Goal: Task Accomplishment & Management: Manage account settings

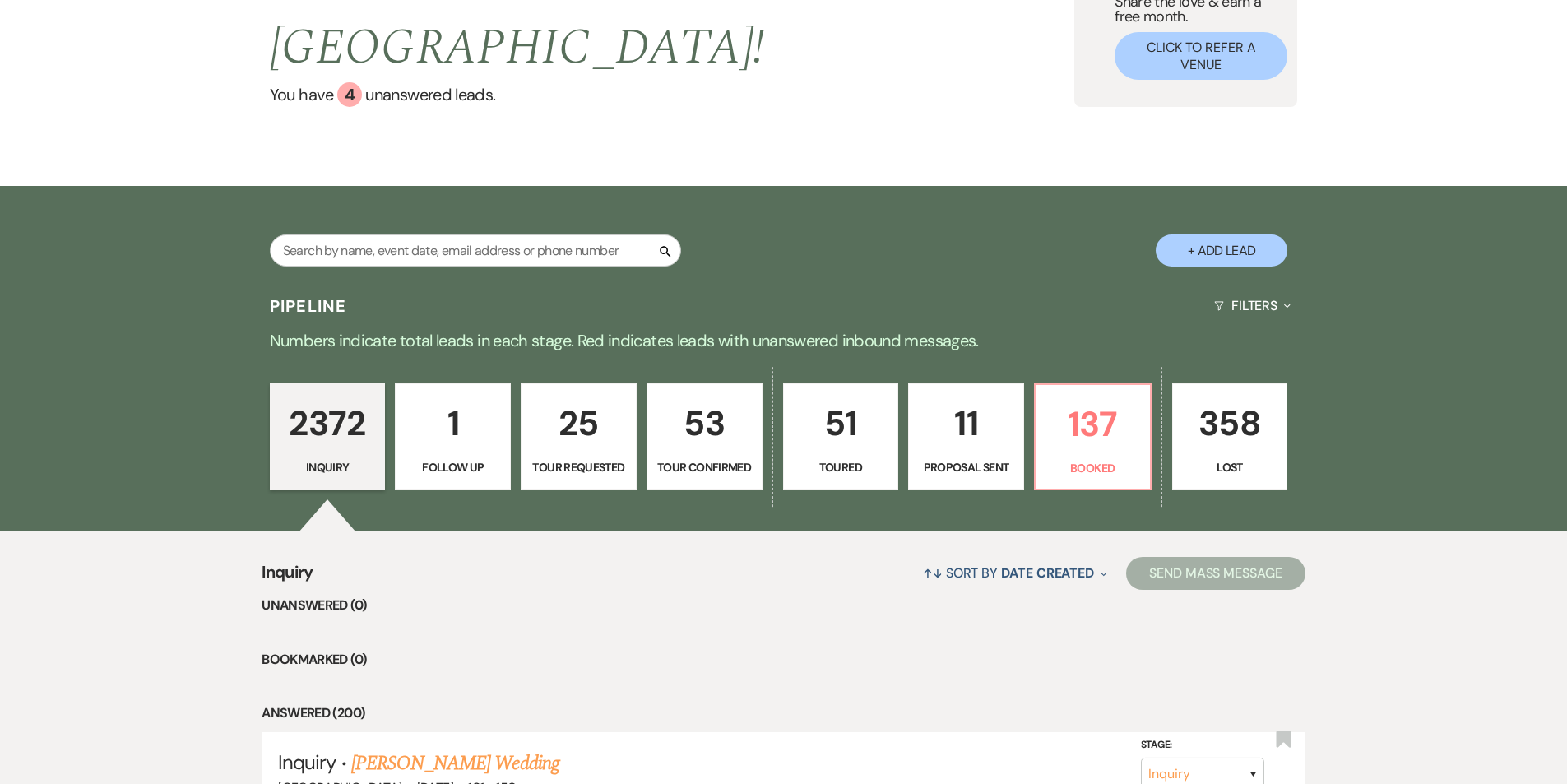
scroll to position [185, 0]
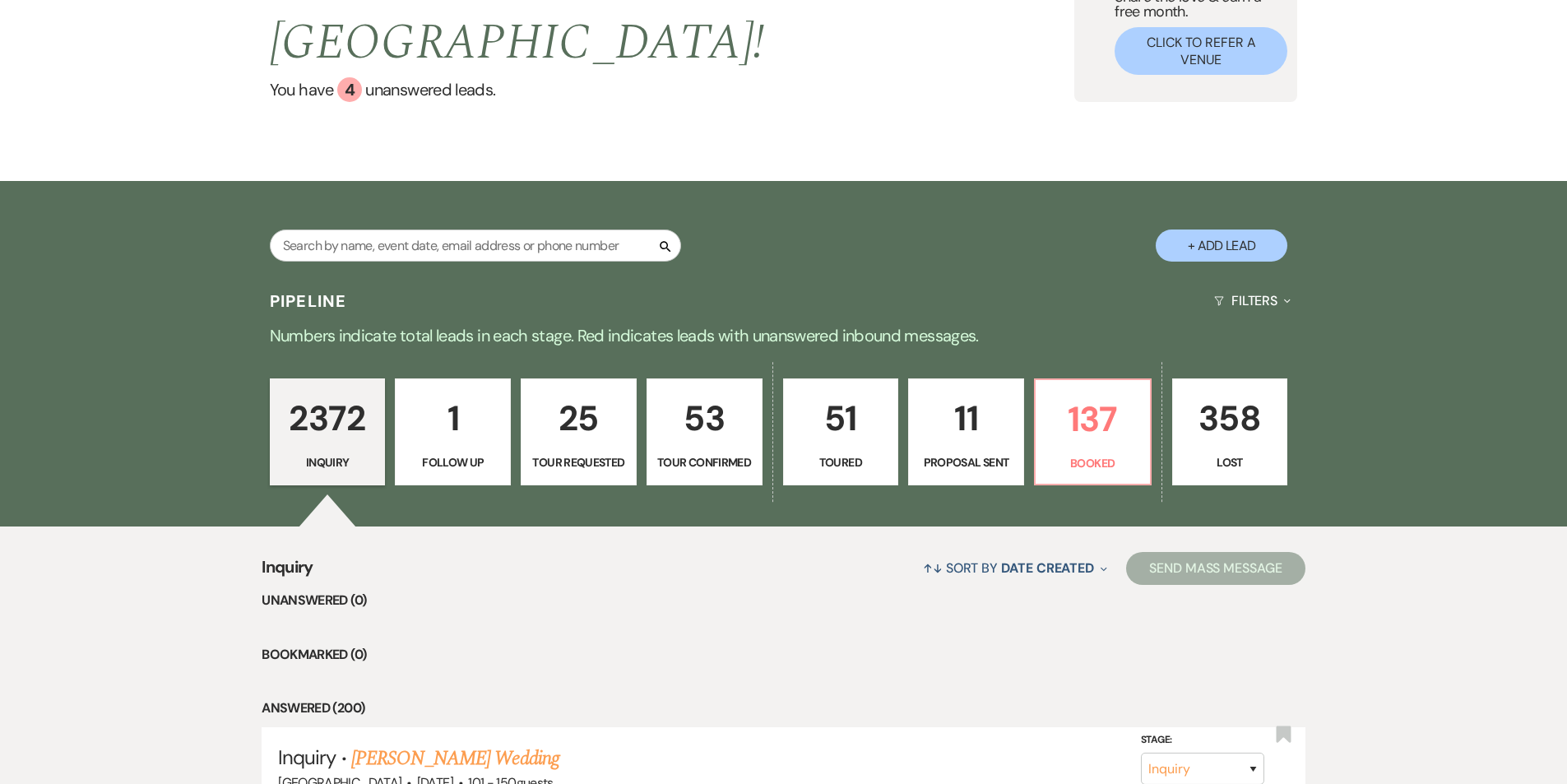
click at [970, 391] on p "11" at bounding box center [966, 419] width 95 height 55
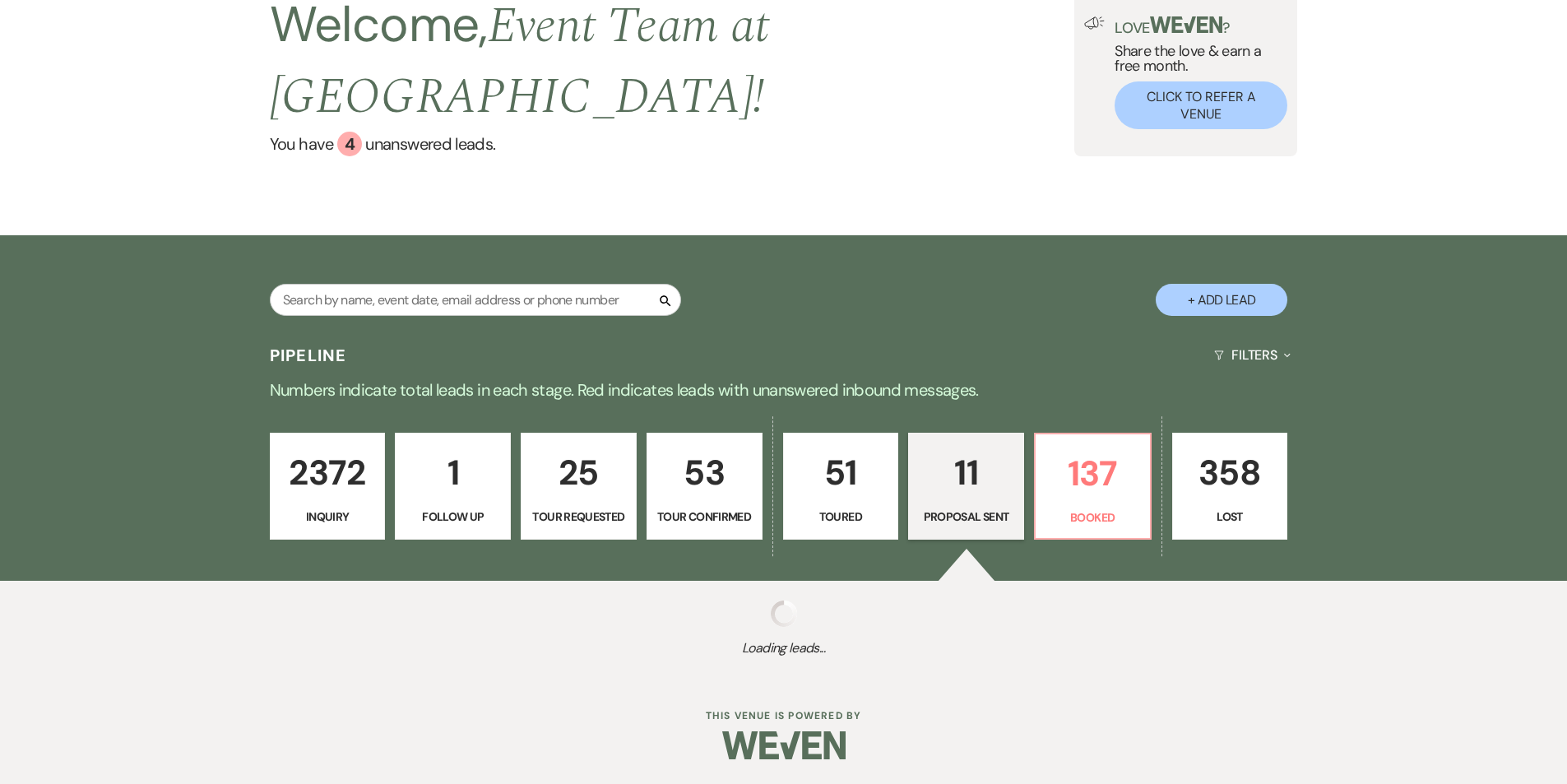
select select "6"
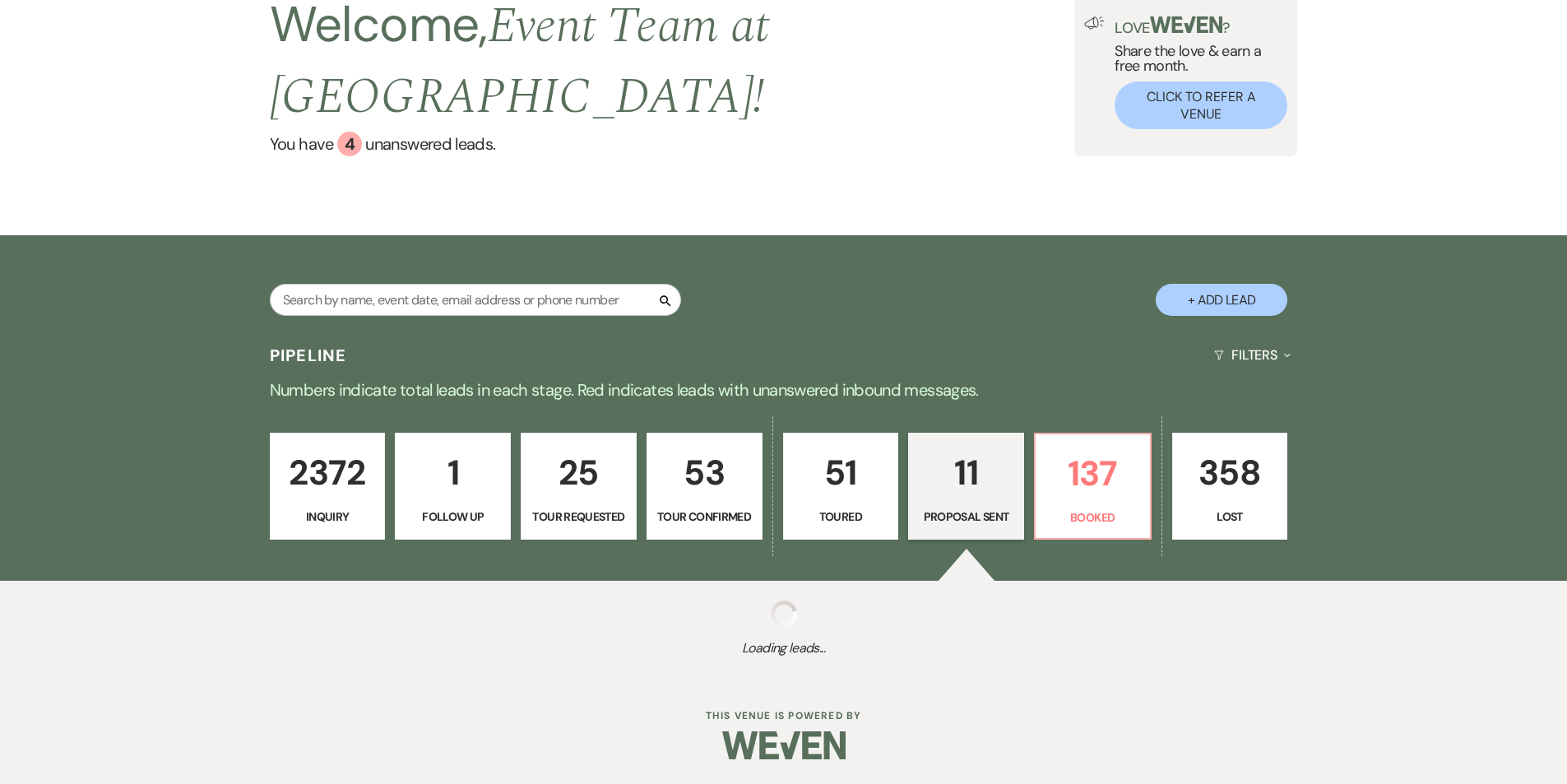
select select "6"
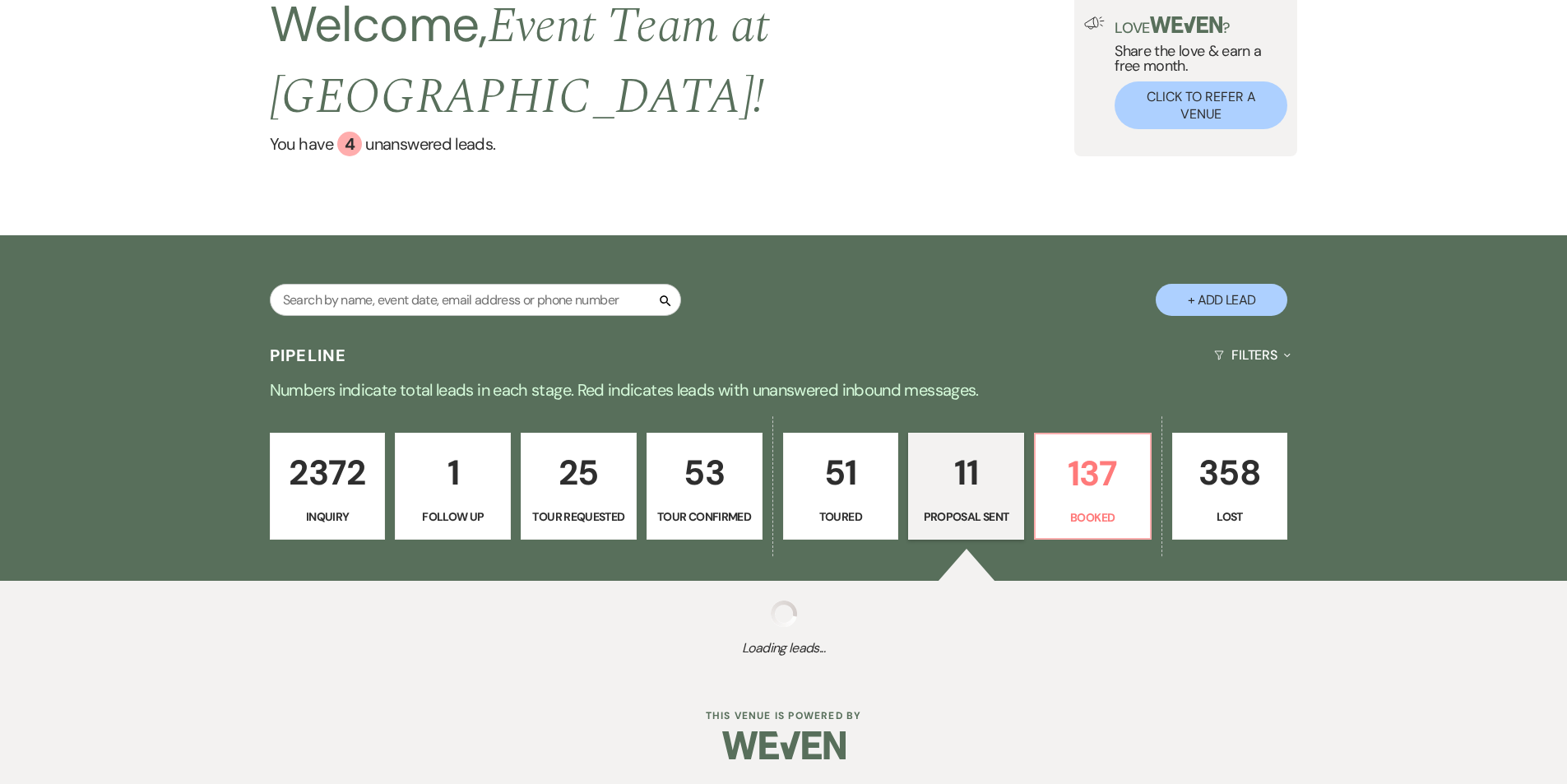
select select "6"
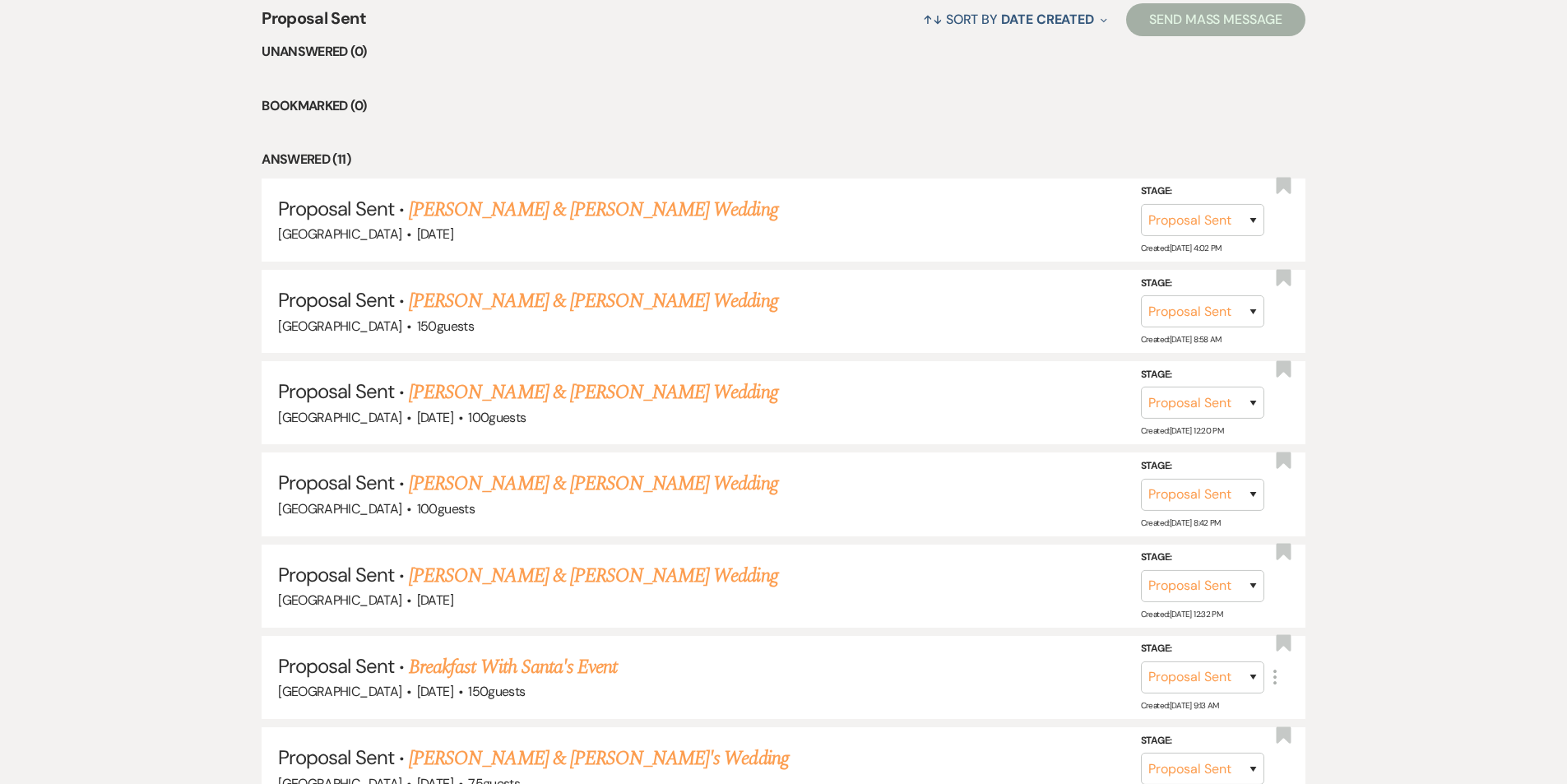
scroll to position [740, 0]
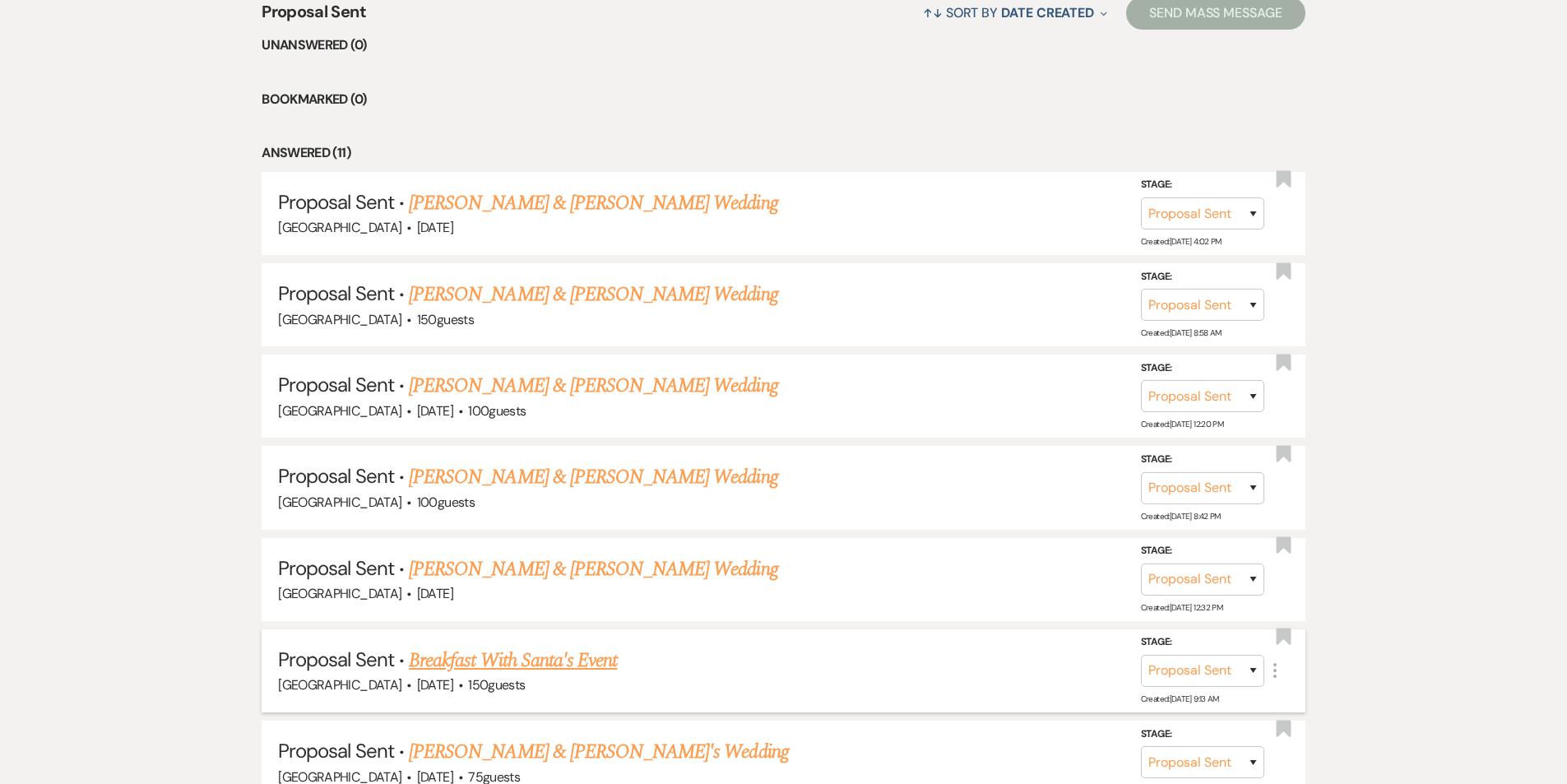
click at [438, 646] on link "Breakfast With Santa's Event" at bounding box center [513, 661] width 208 height 30
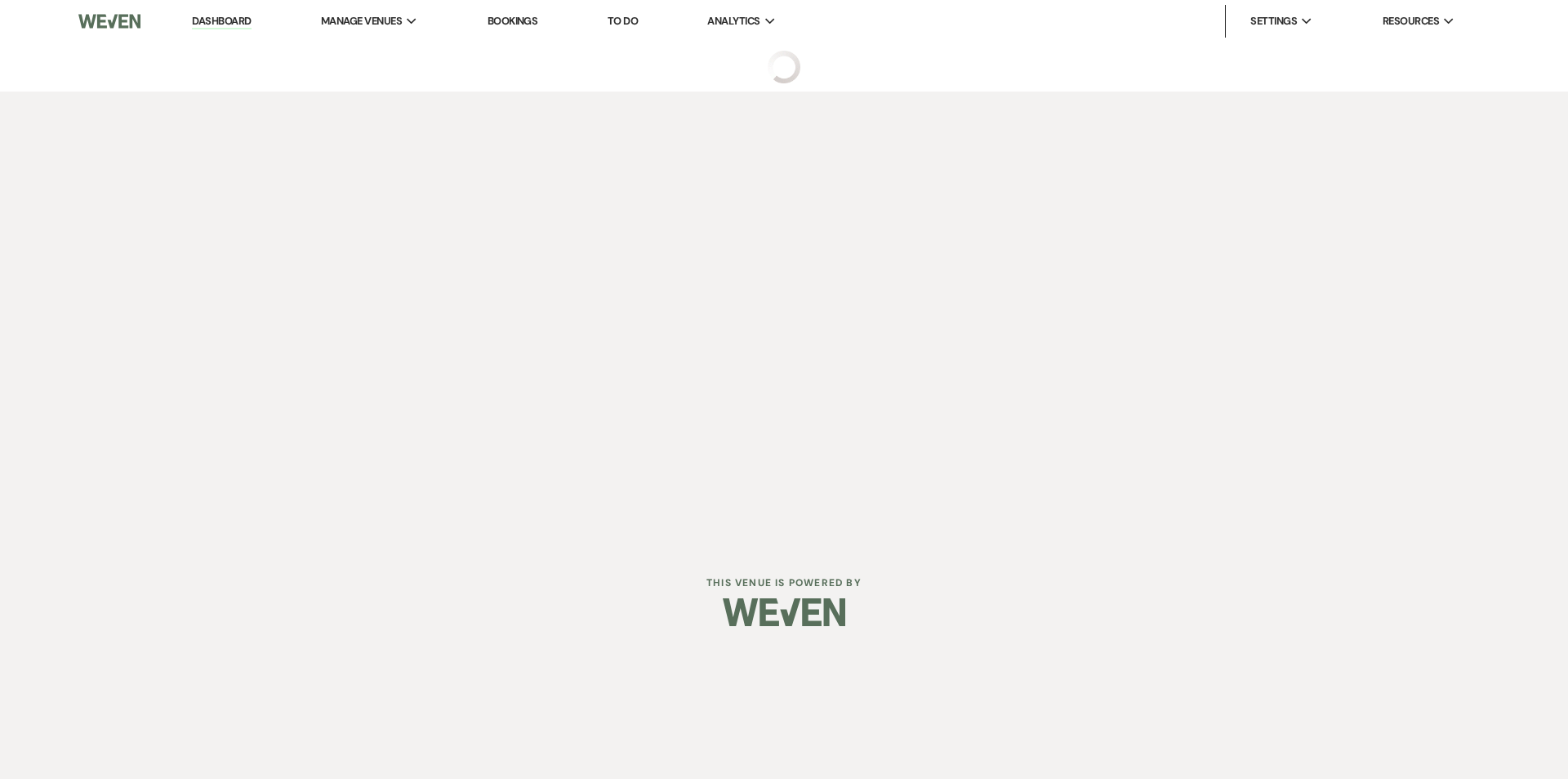
select select "6"
select select "13"
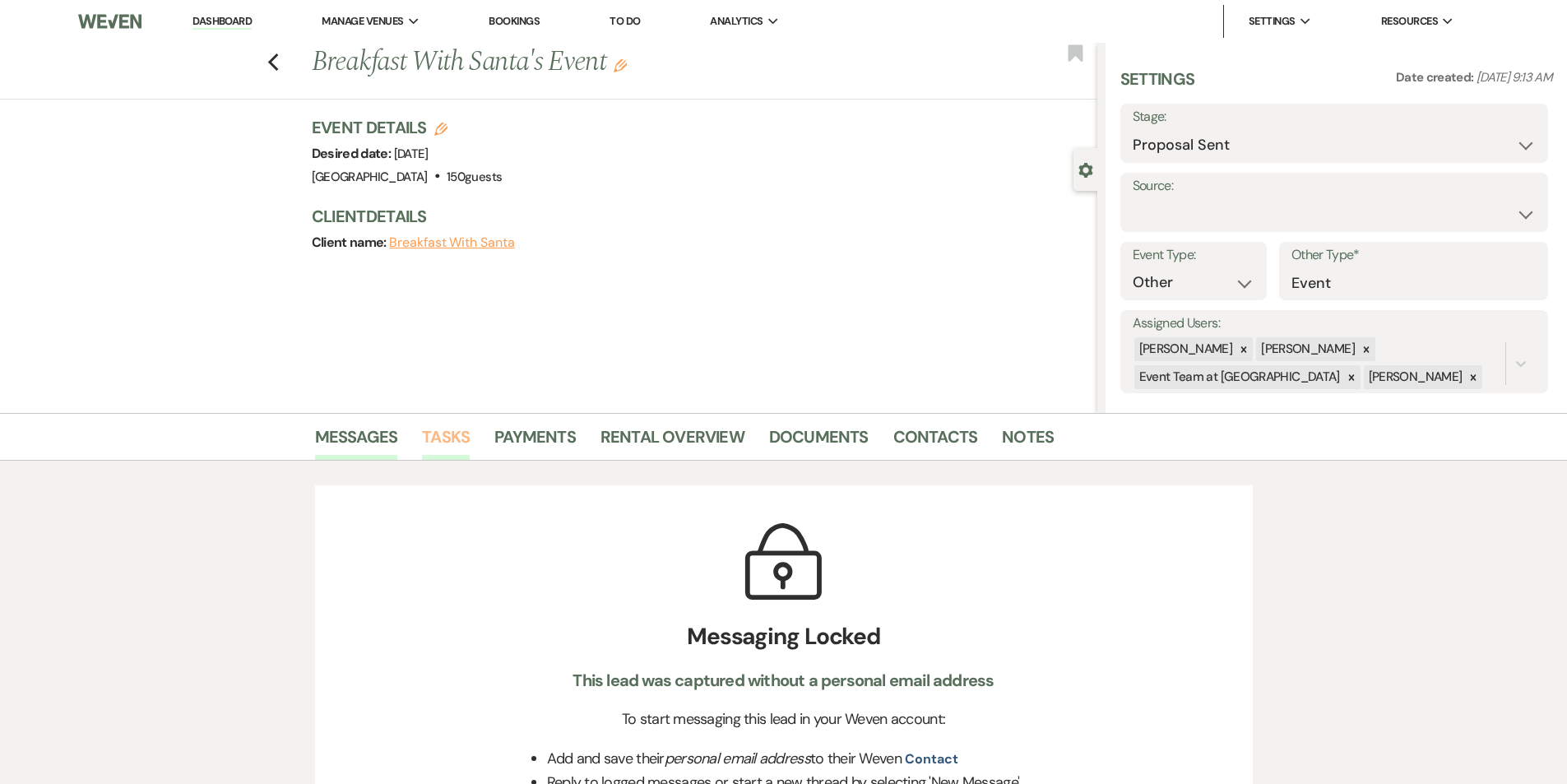
click at [456, 429] on link "Tasks" at bounding box center [446, 441] width 47 height 37
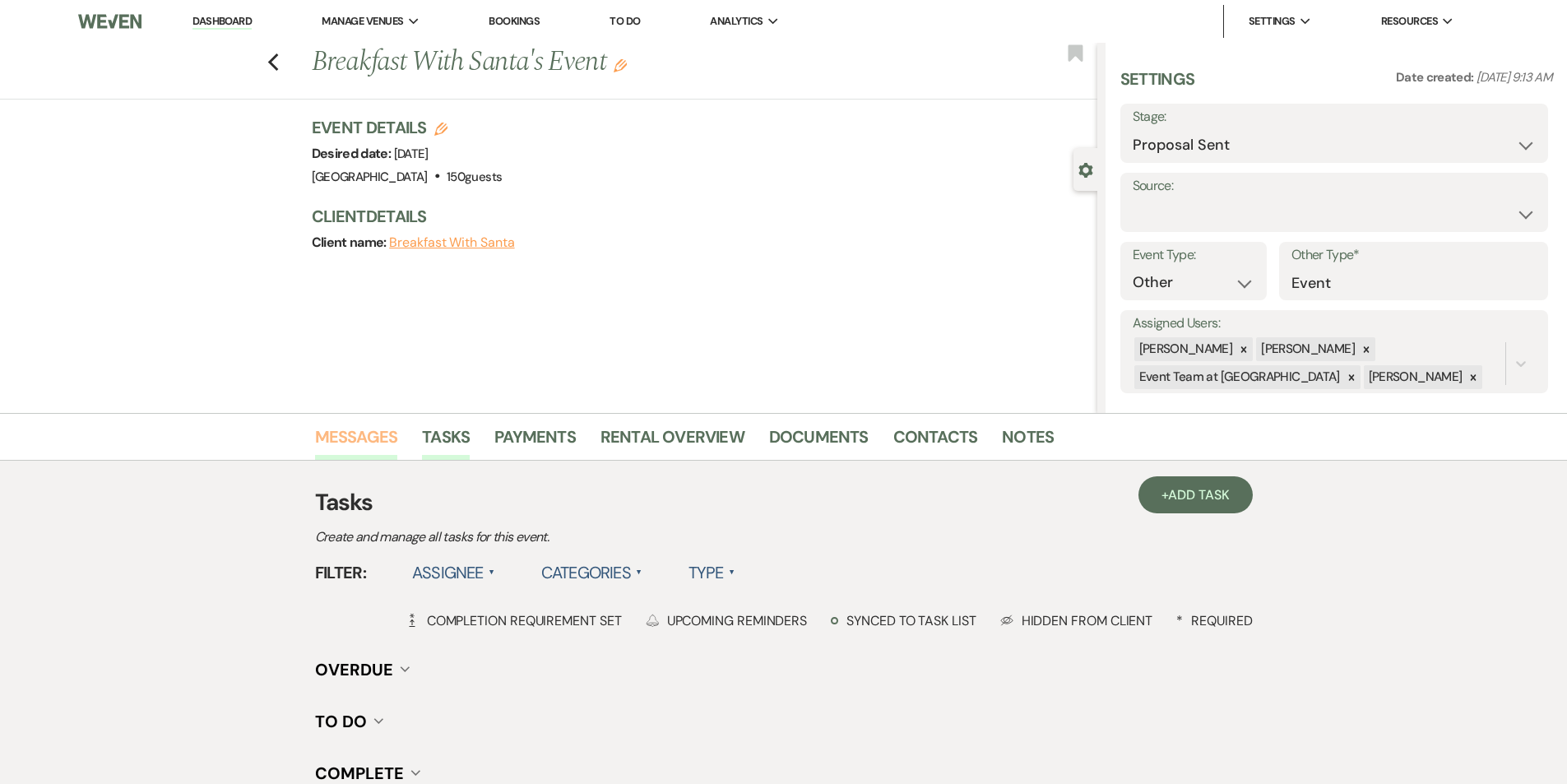
click at [368, 437] on link "Messages" at bounding box center [357, 441] width 83 height 37
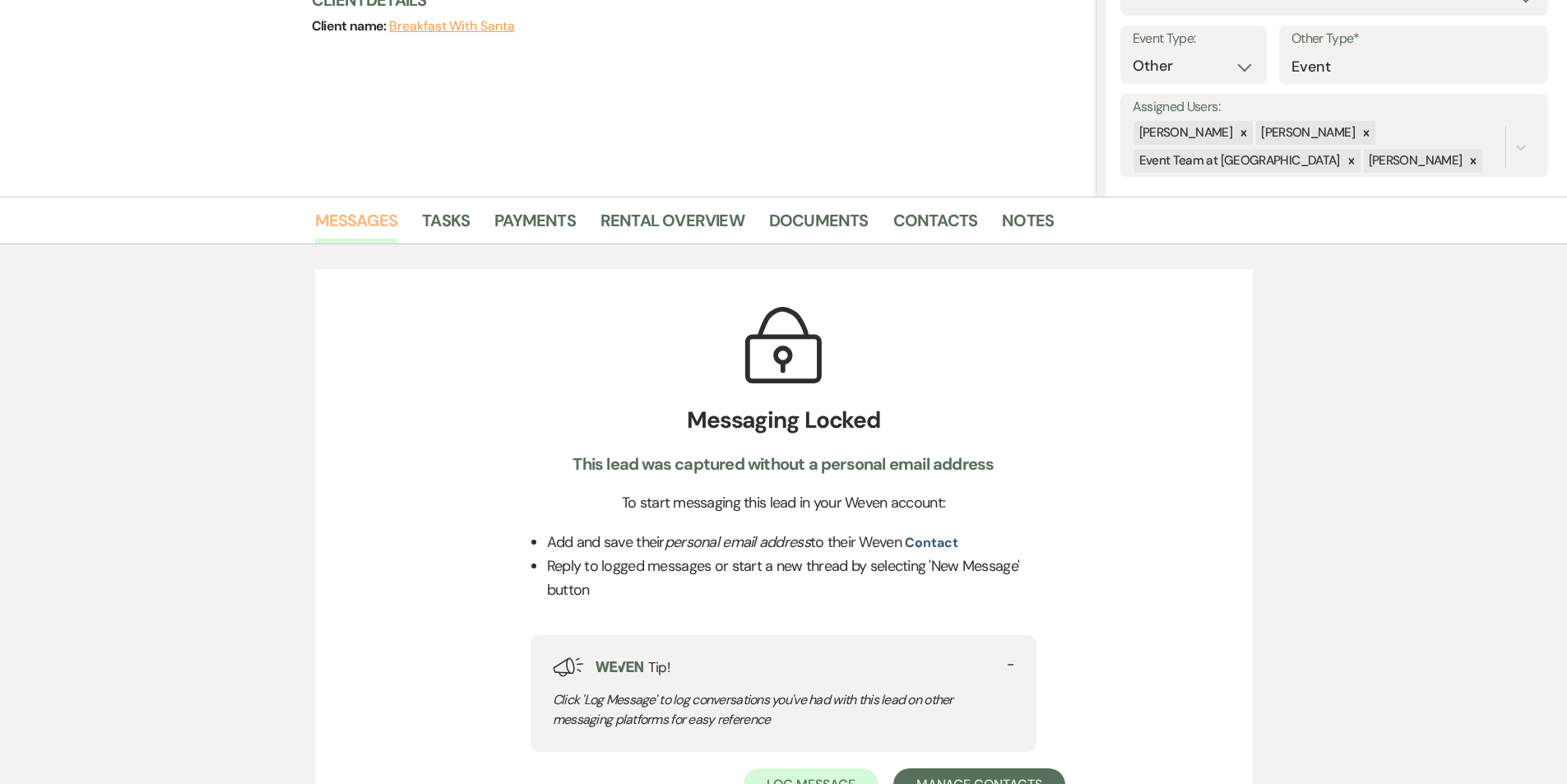
scroll to position [196, 0]
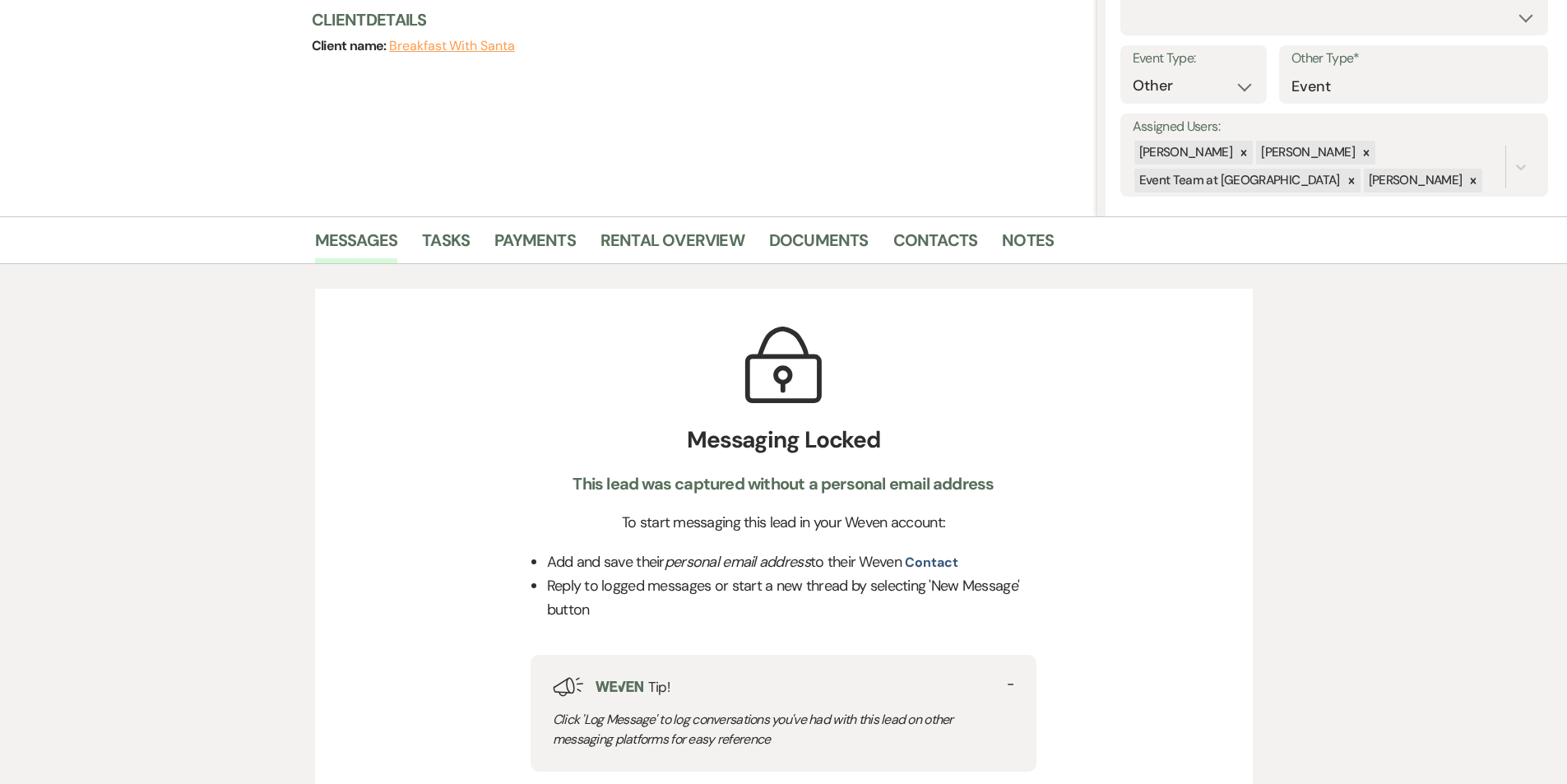
select select "6"
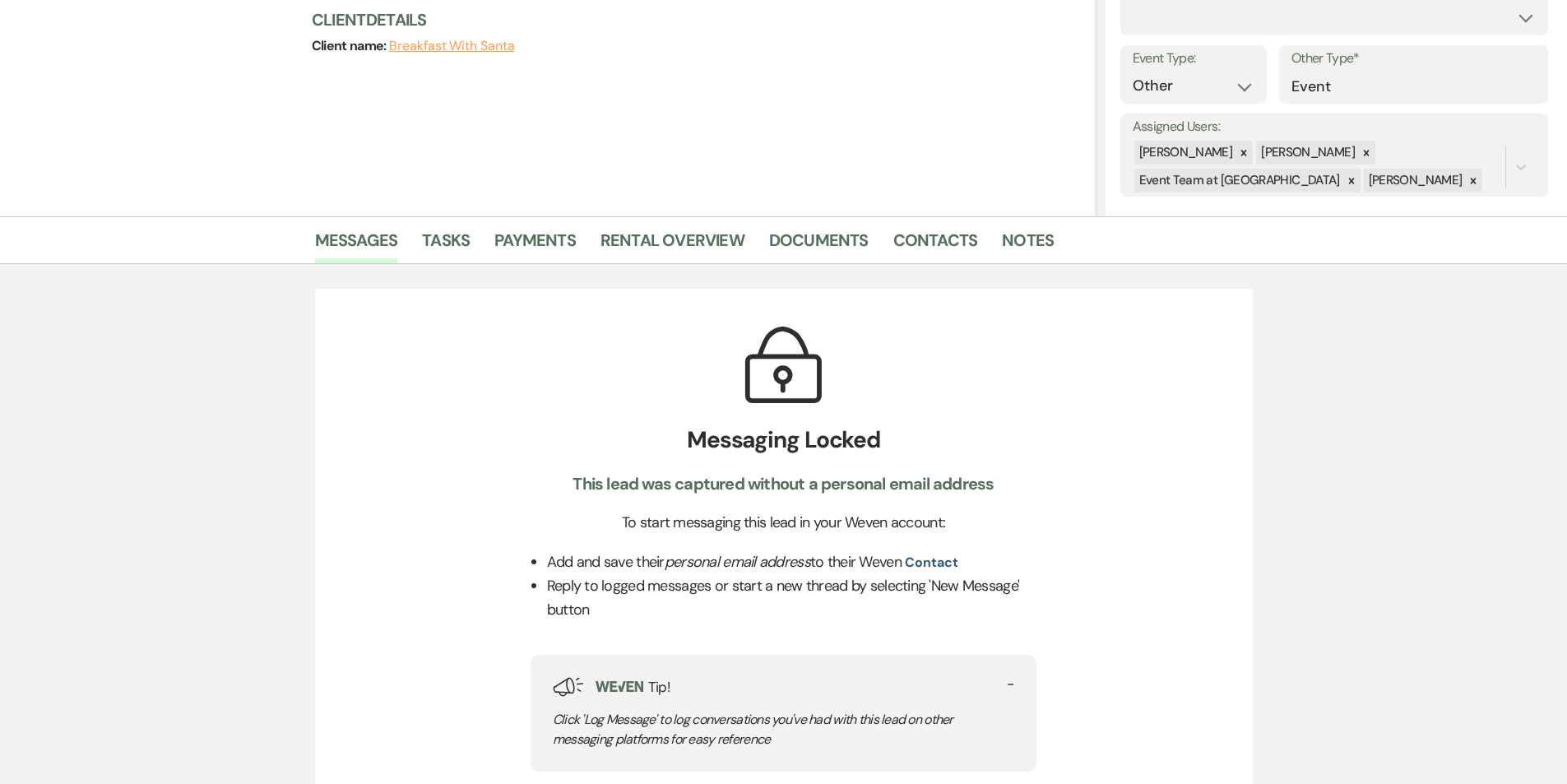
select select "6"
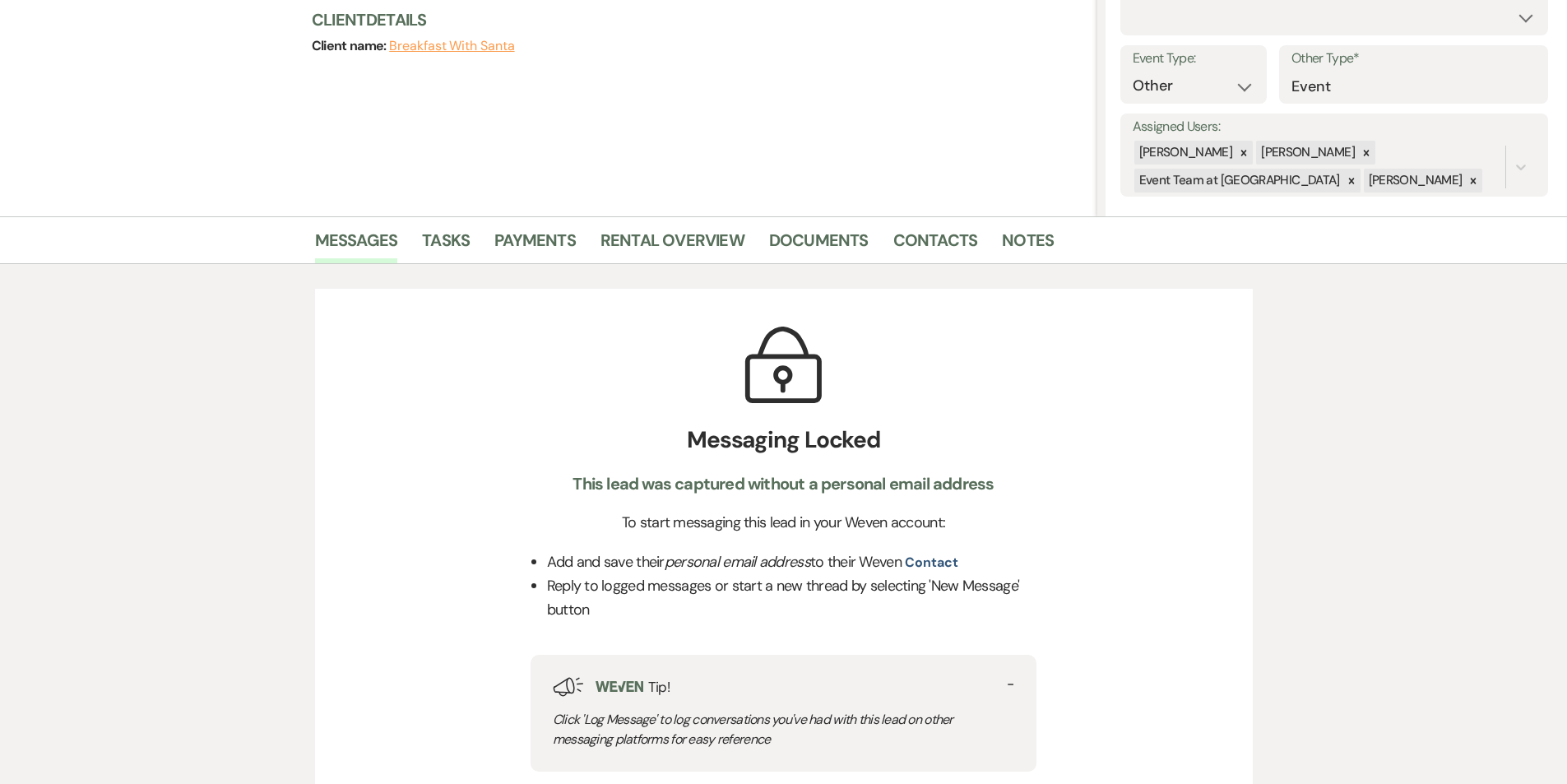
select select "6"
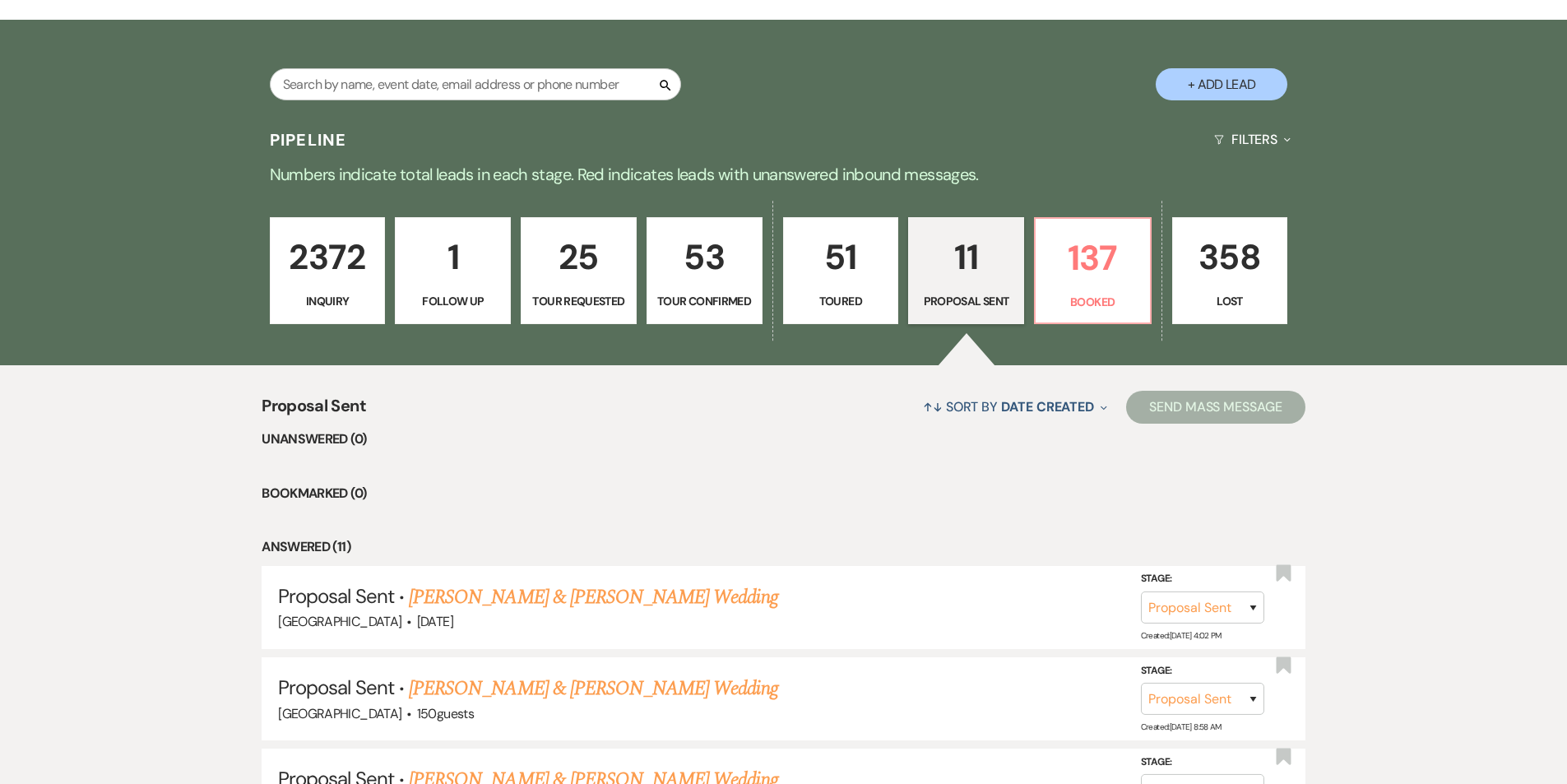
scroll to position [308, 0]
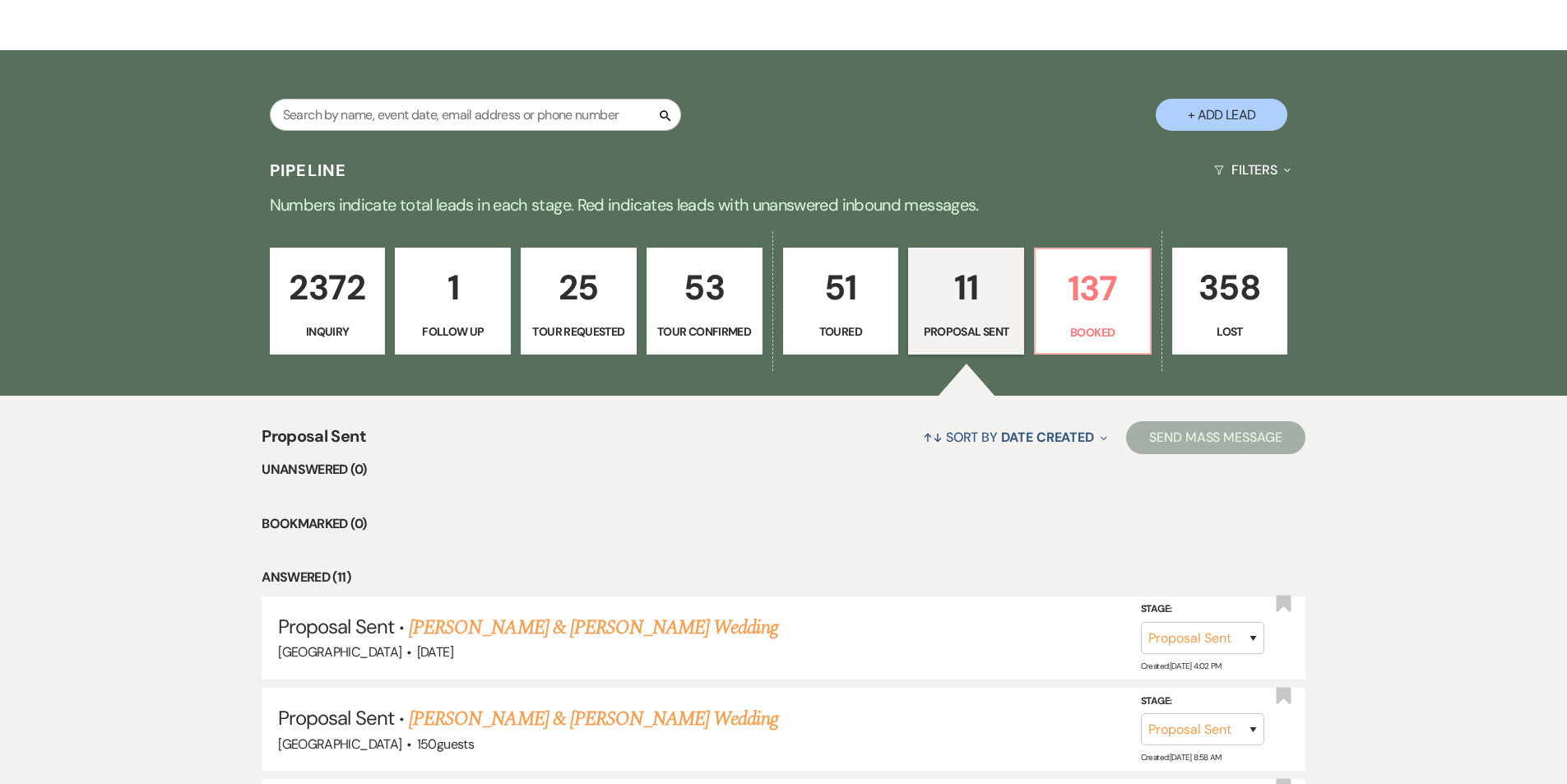
click at [320, 260] on p "2372" at bounding box center [328, 287] width 95 height 55
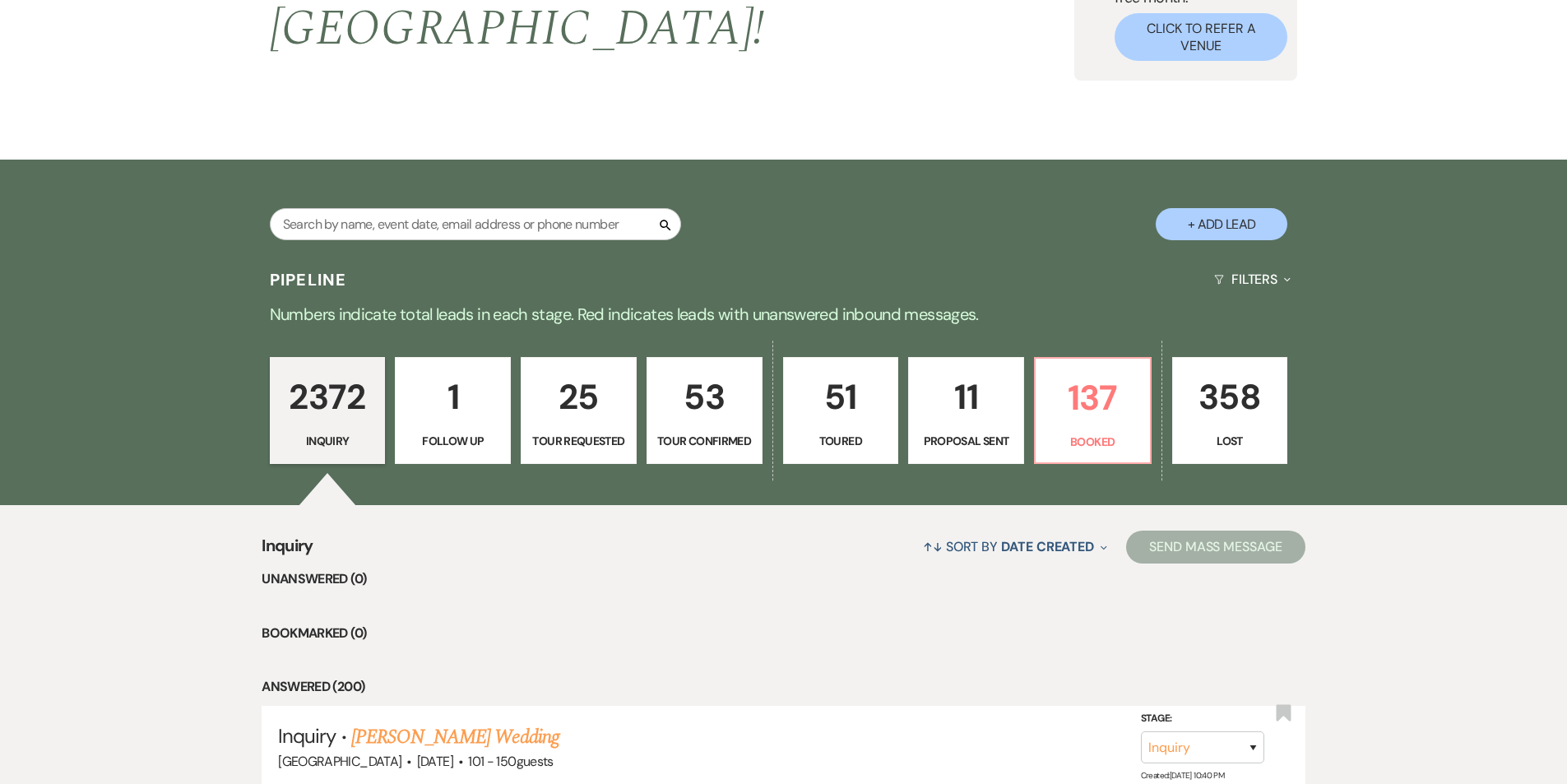
scroll to position [82, 0]
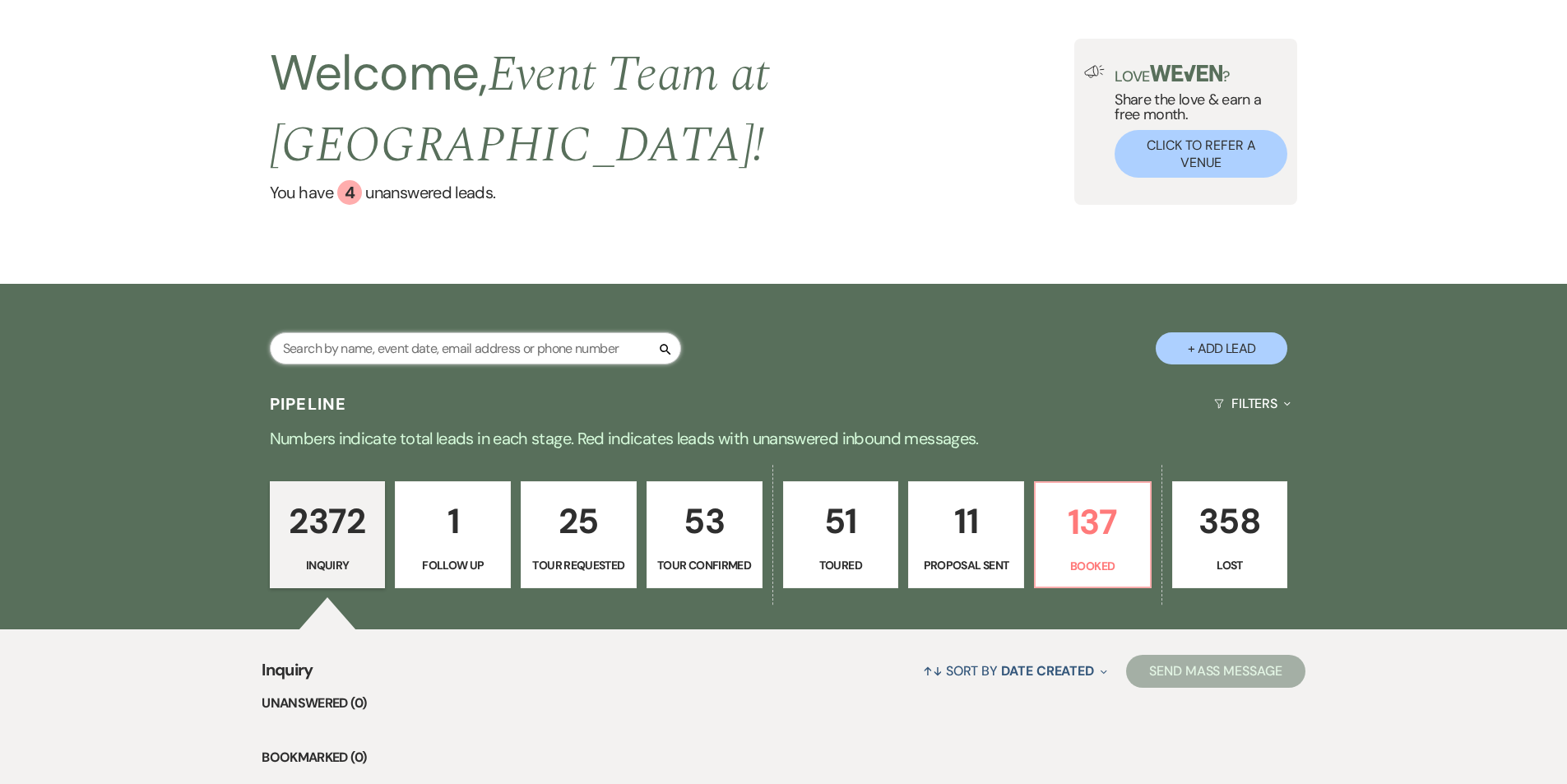
click at [378, 332] on input "text" at bounding box center [475, 348] width 411 height 32
paste input "Cirucci"
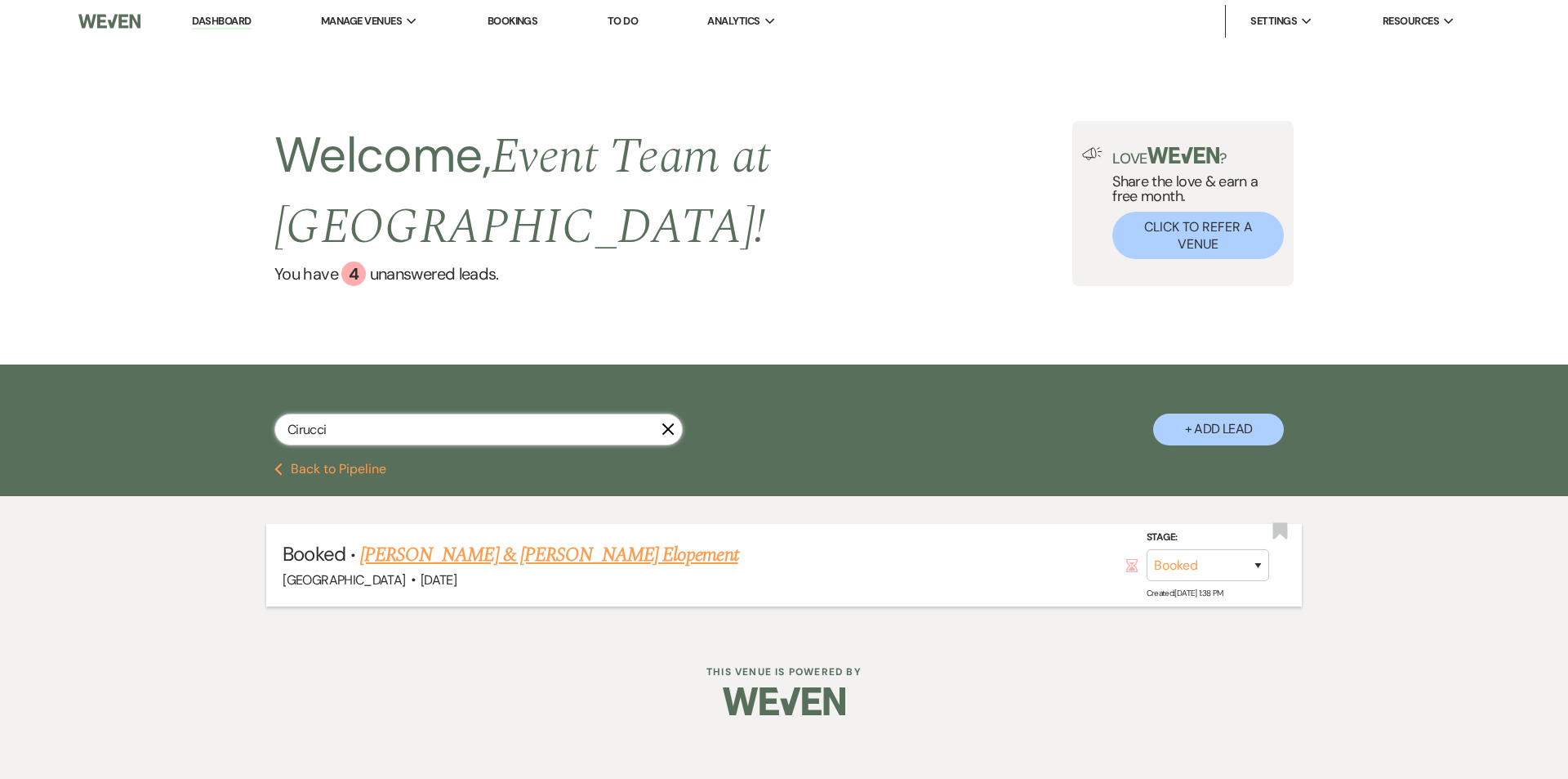
type input "Cirucci"
click at [504, 540] on link "[PERSON_NAME] & [PERSON_NAME] Elopement" at bounding box center [549, 554] width 379 height 29
select select "5"
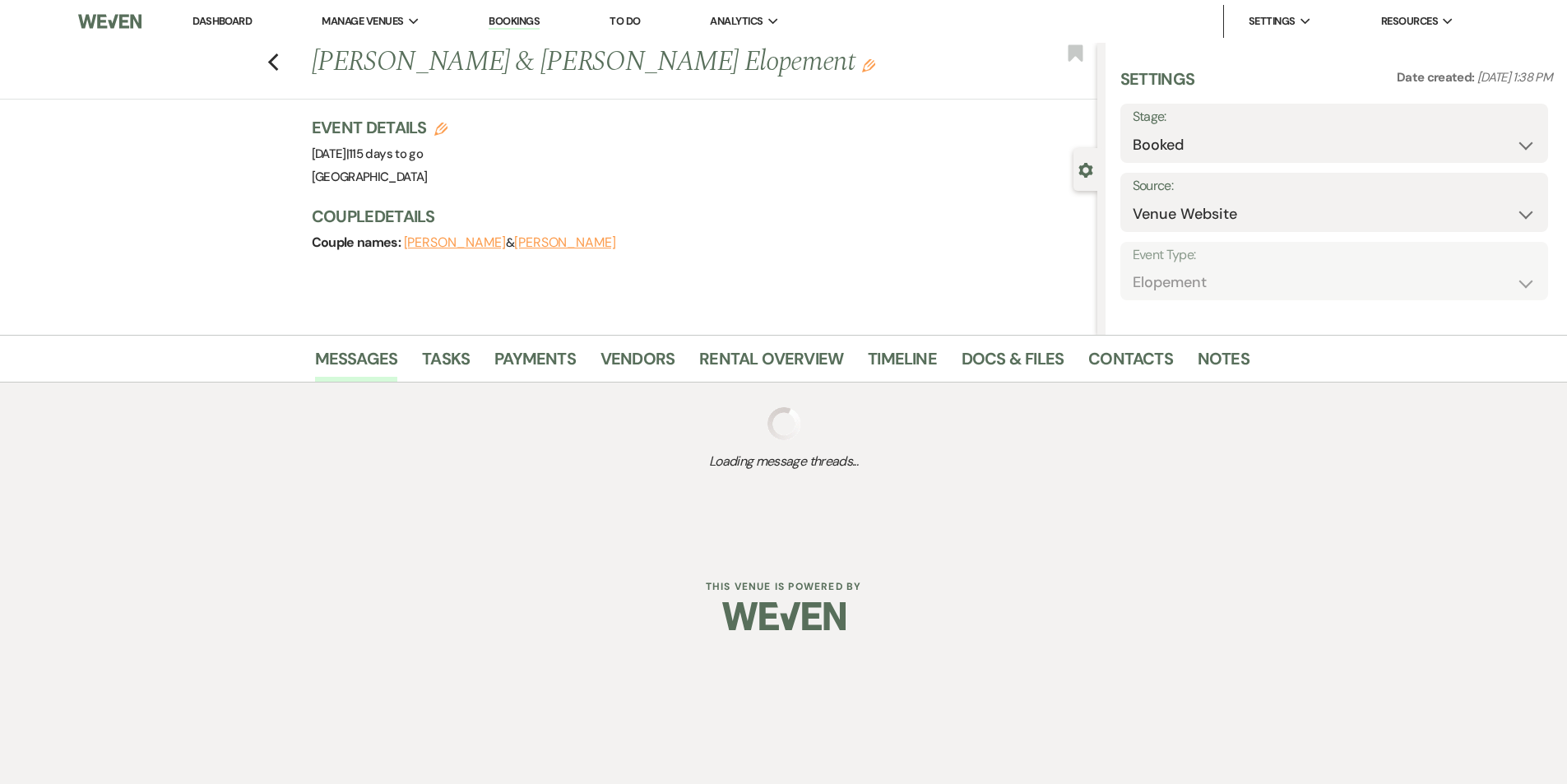
select select "22"
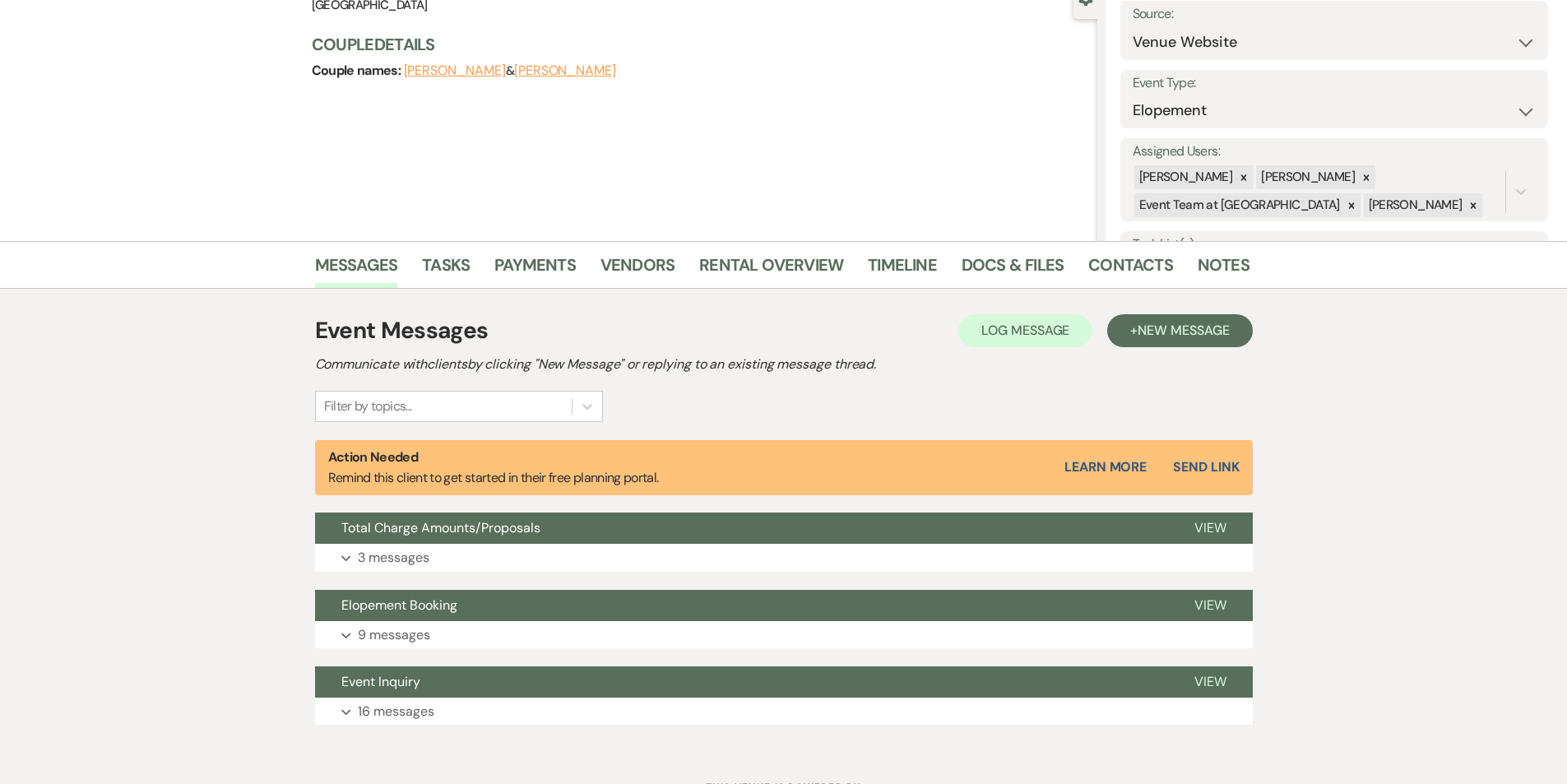
scroll to position [243, 0]
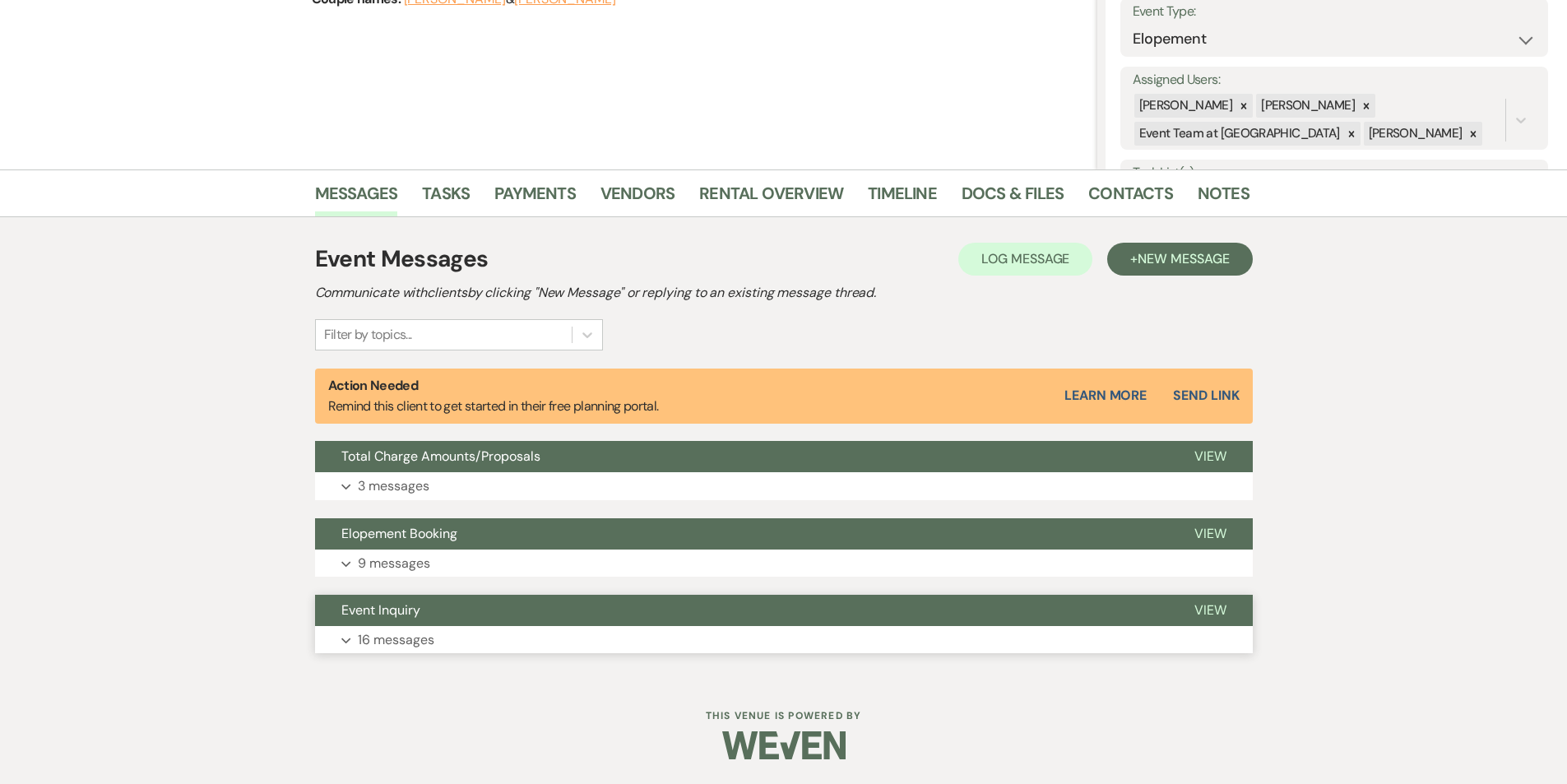
click at [410, 627] on button "Expand 16 messages" at bounding box center [784, 640] width 938 height 28
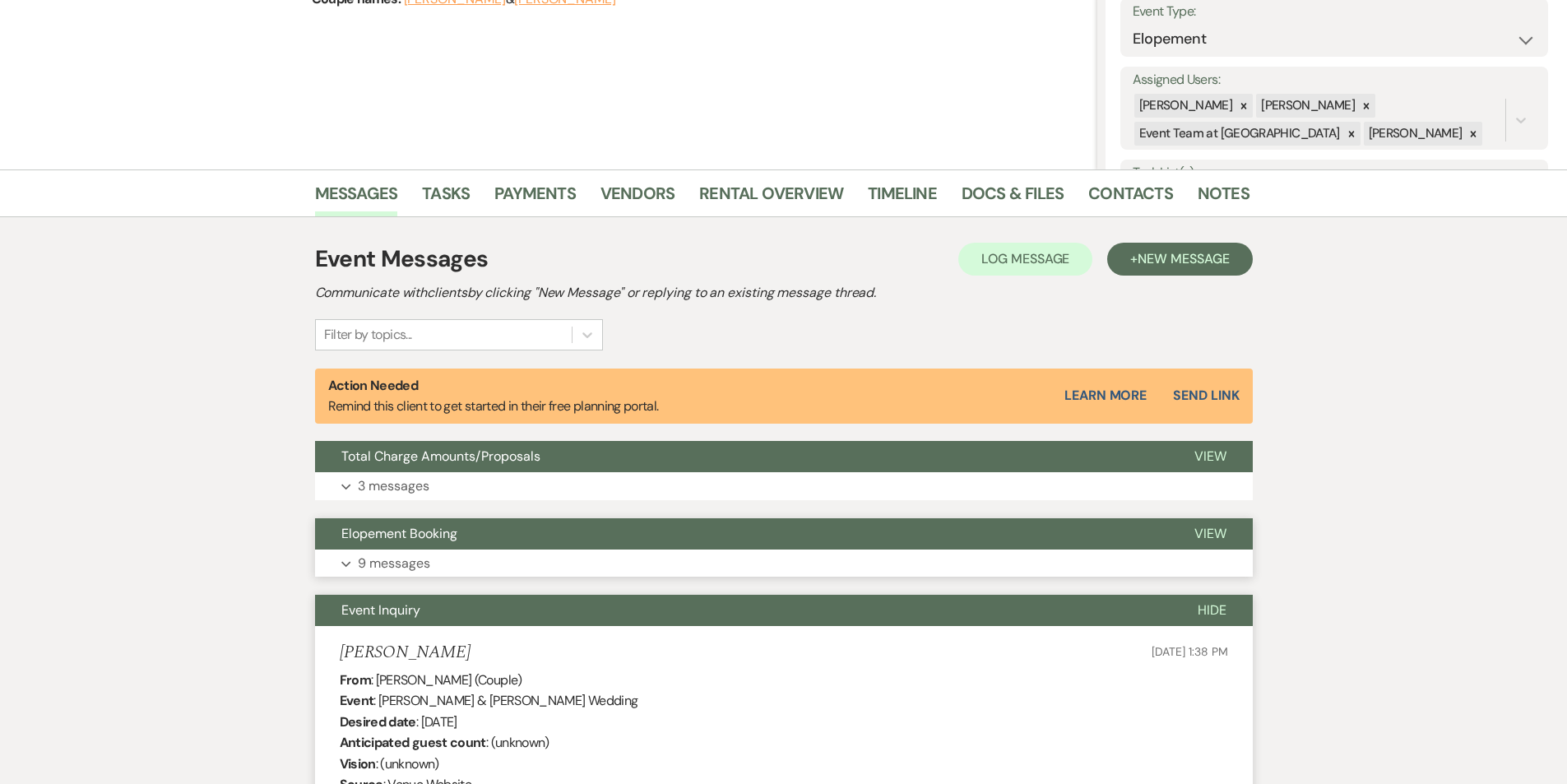
click at [419, 554] on p "9 messages" at bounding box center [393, 564] width 72 height 22
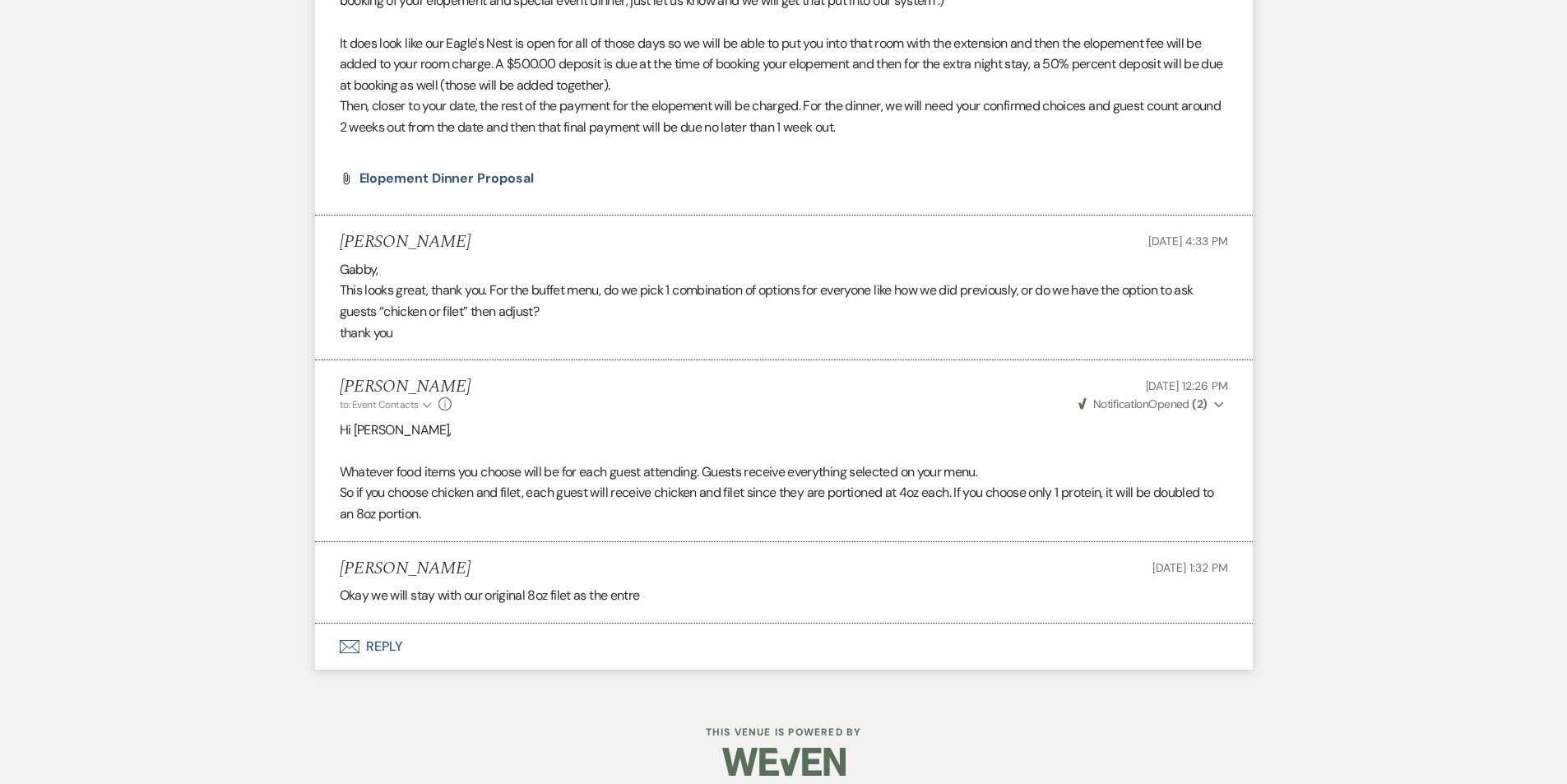
scroll to position [5236, 0]
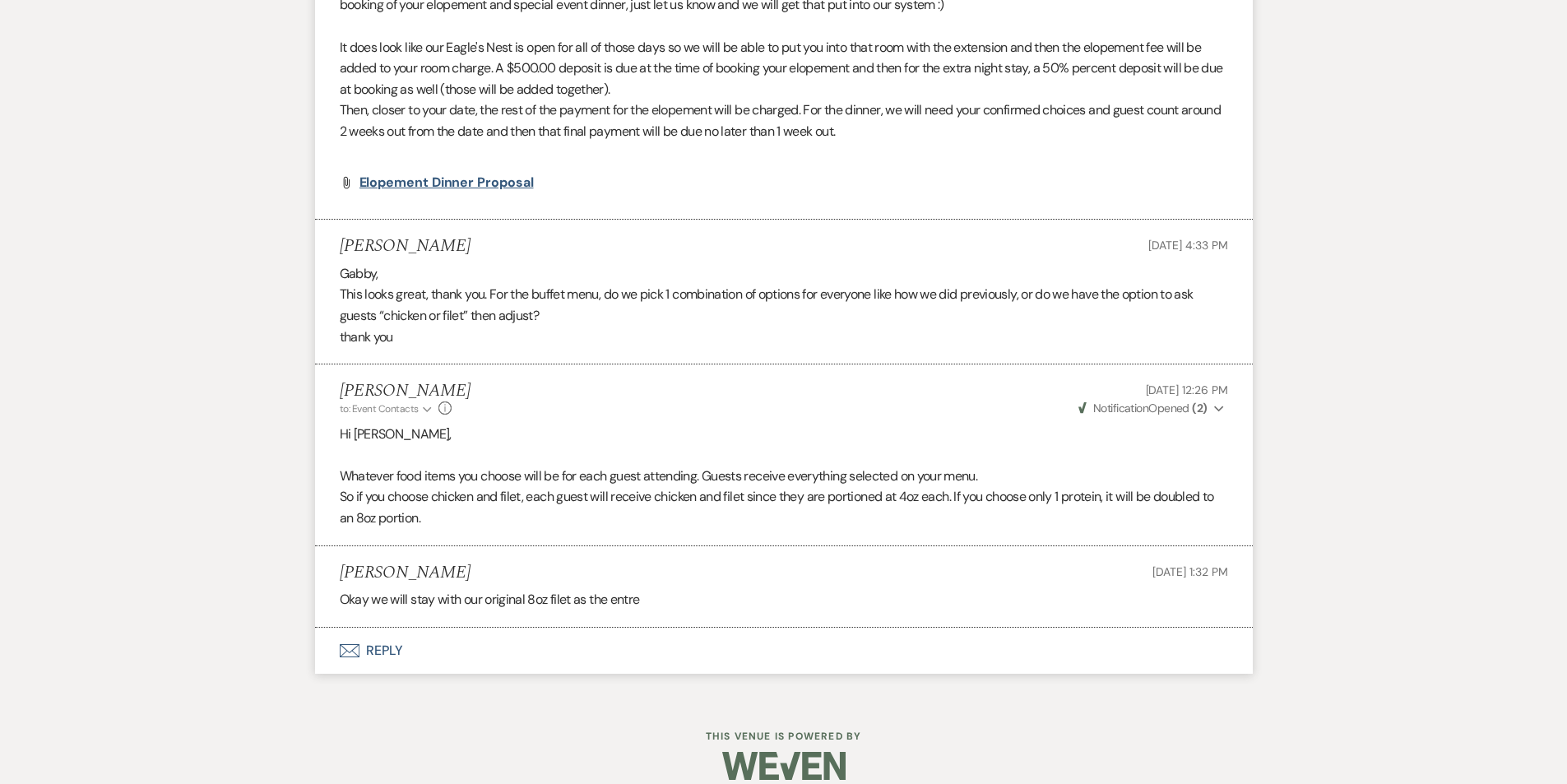
click at [454, 191] on span "Elopement Dinner Proposal" at bounding box center [447, 182] width 175 height 17
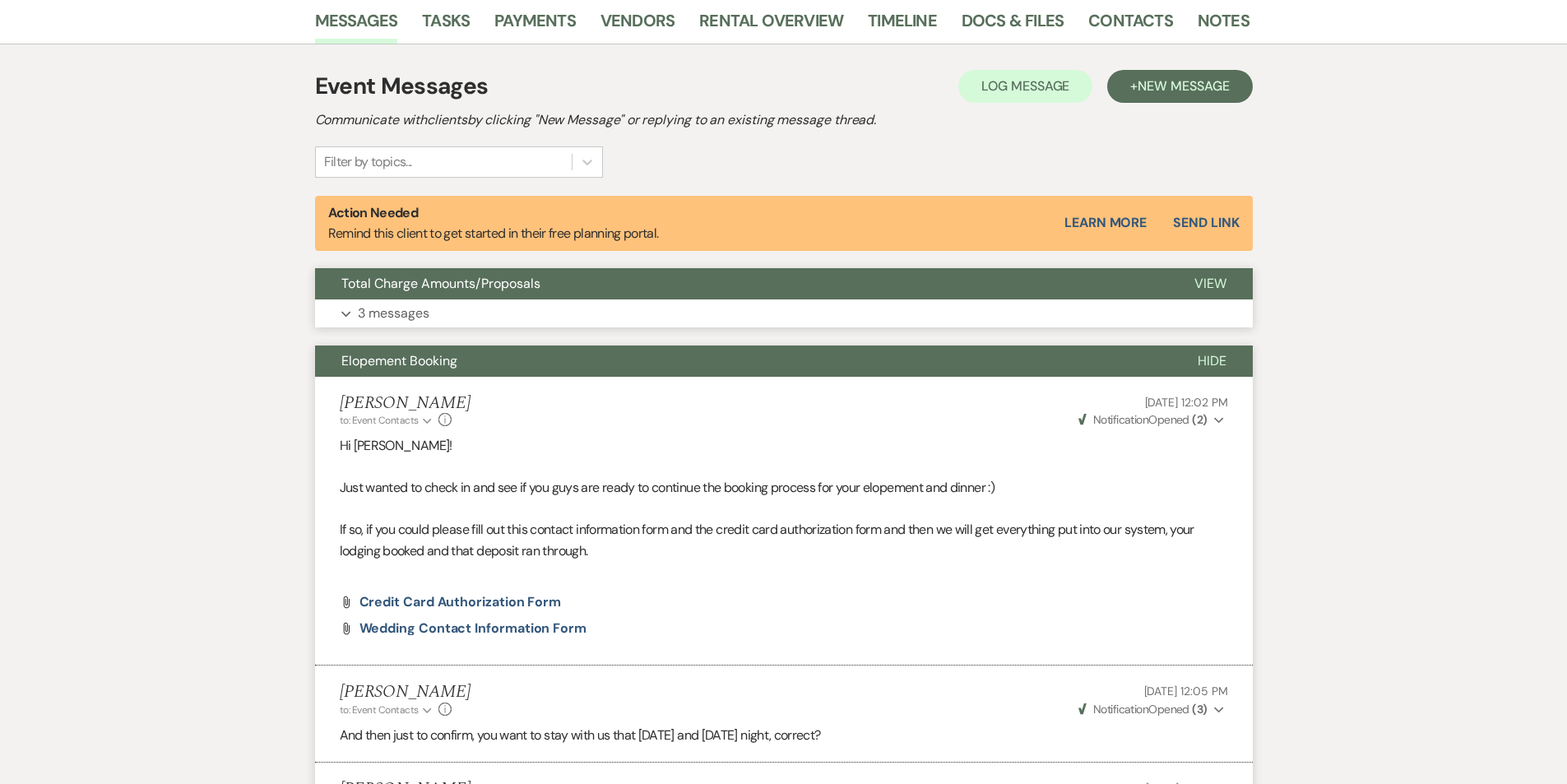
scroll to position [406, 0]
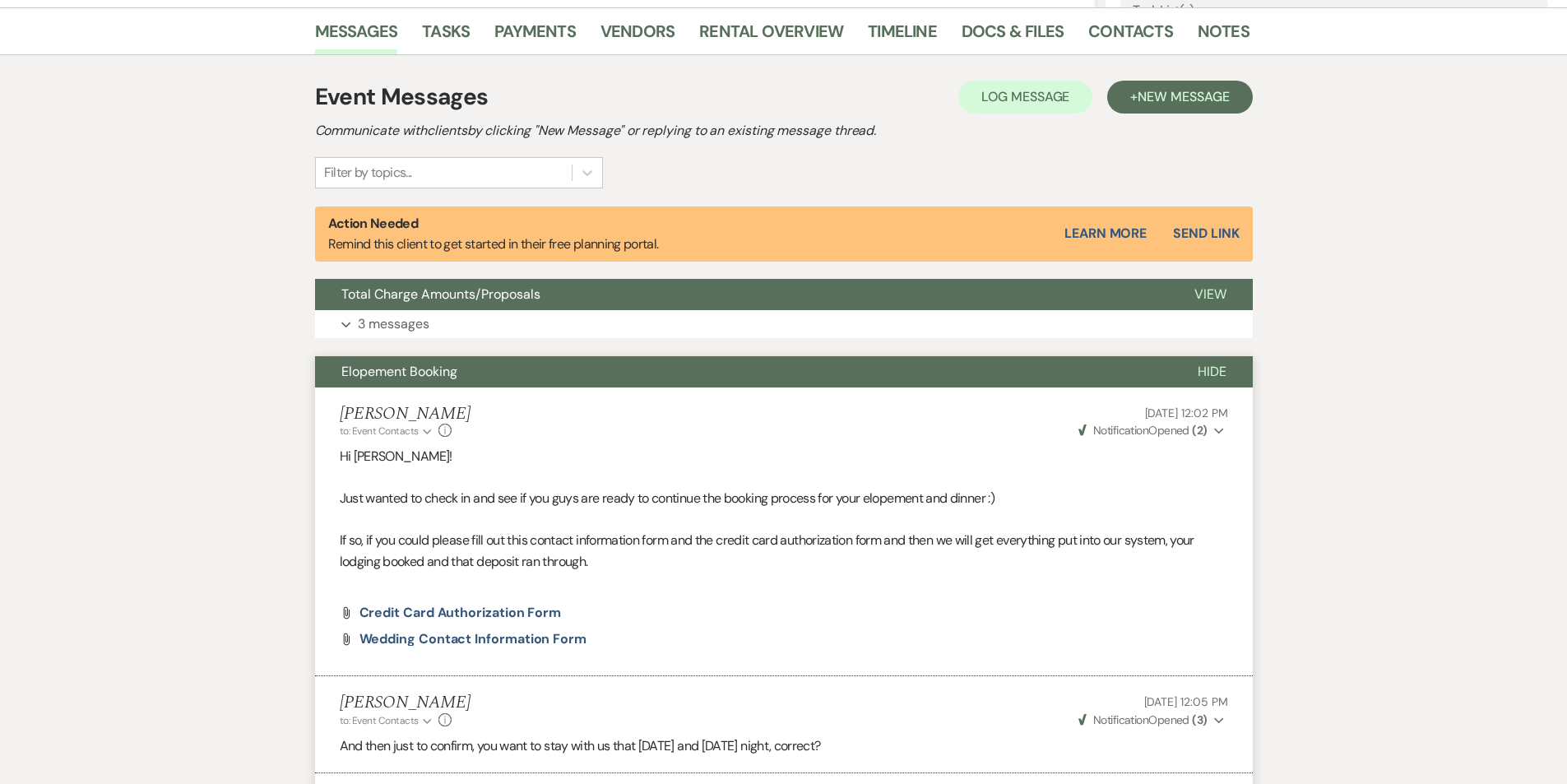
click at [1212, 372] on span "Hide" at bounding box center [1211, 370] width 29 height 17
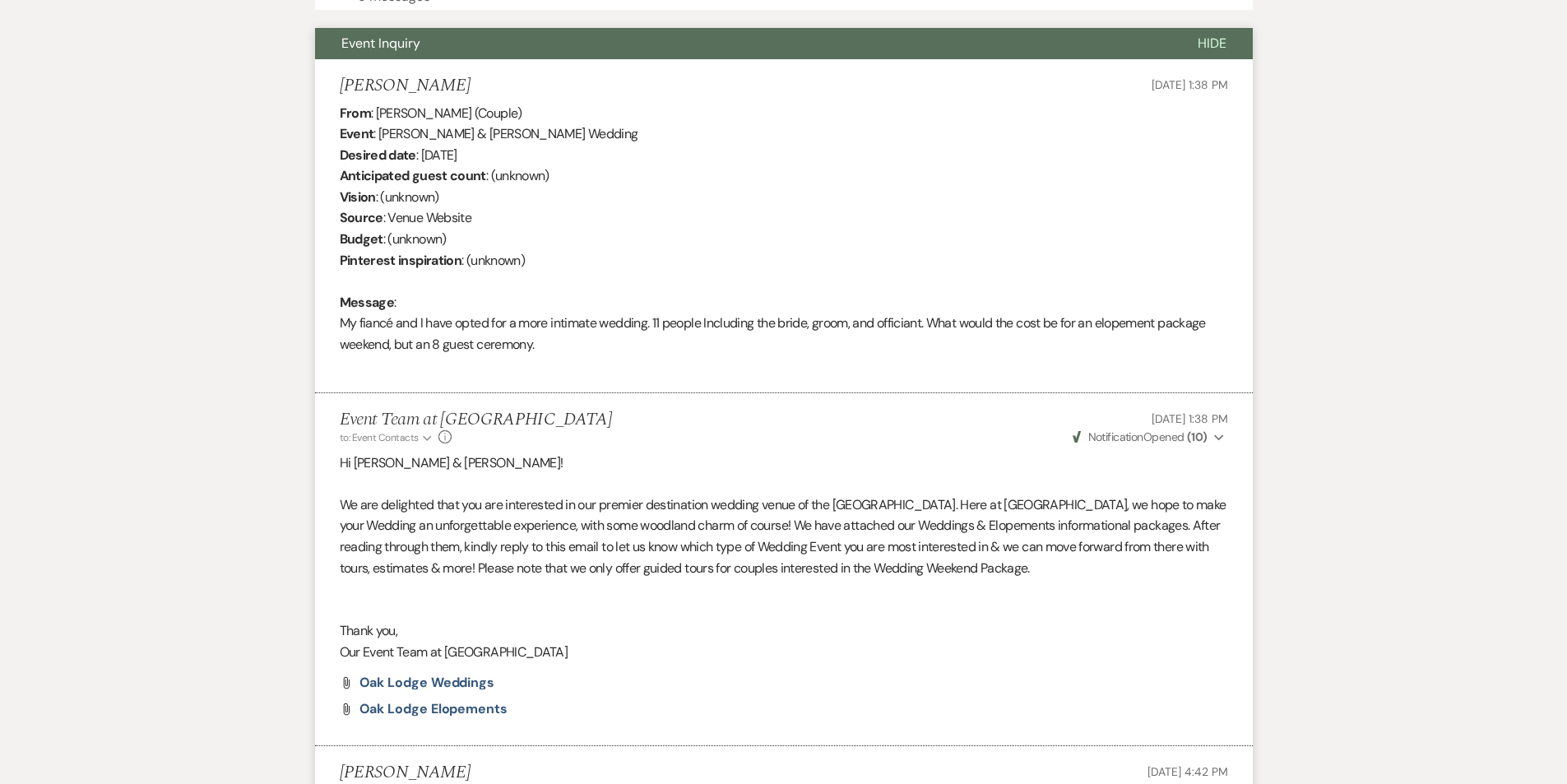
scroll to position [858, 0]
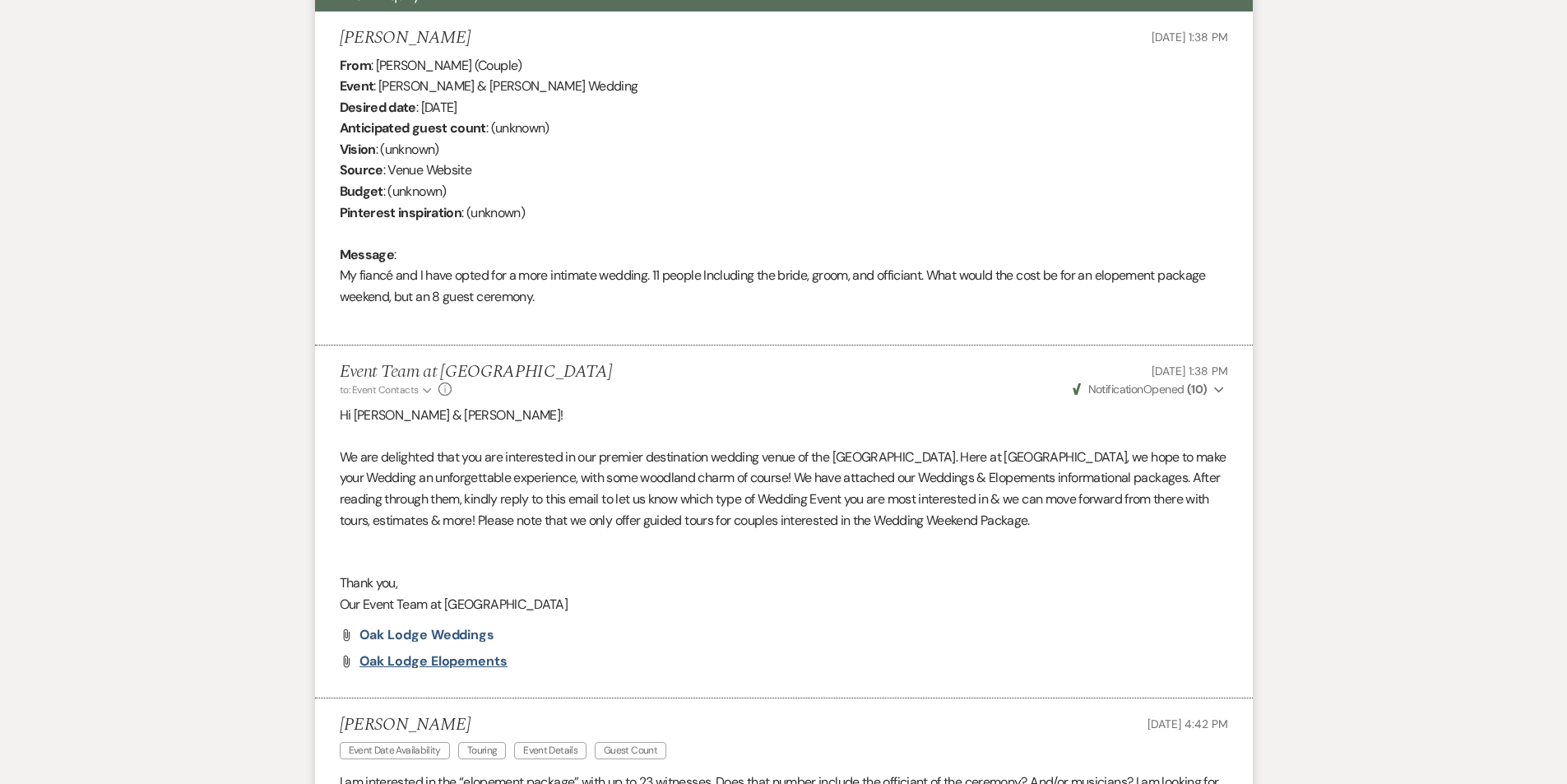
click at [433, 661] on span "Oak Lodge Elopements" at bounding box center [434, 660] width 148 height 17
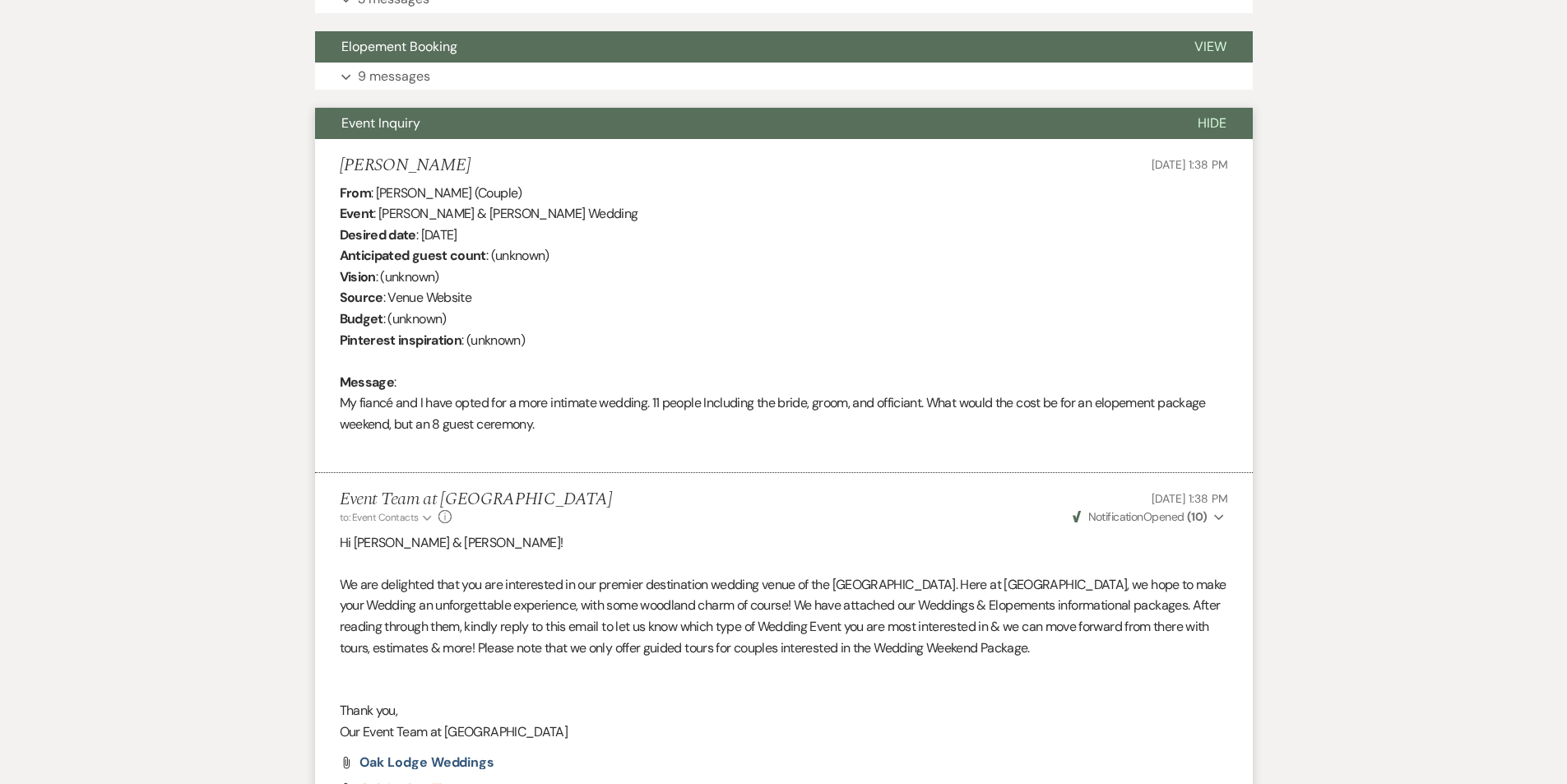
scroll to position [693, 0]
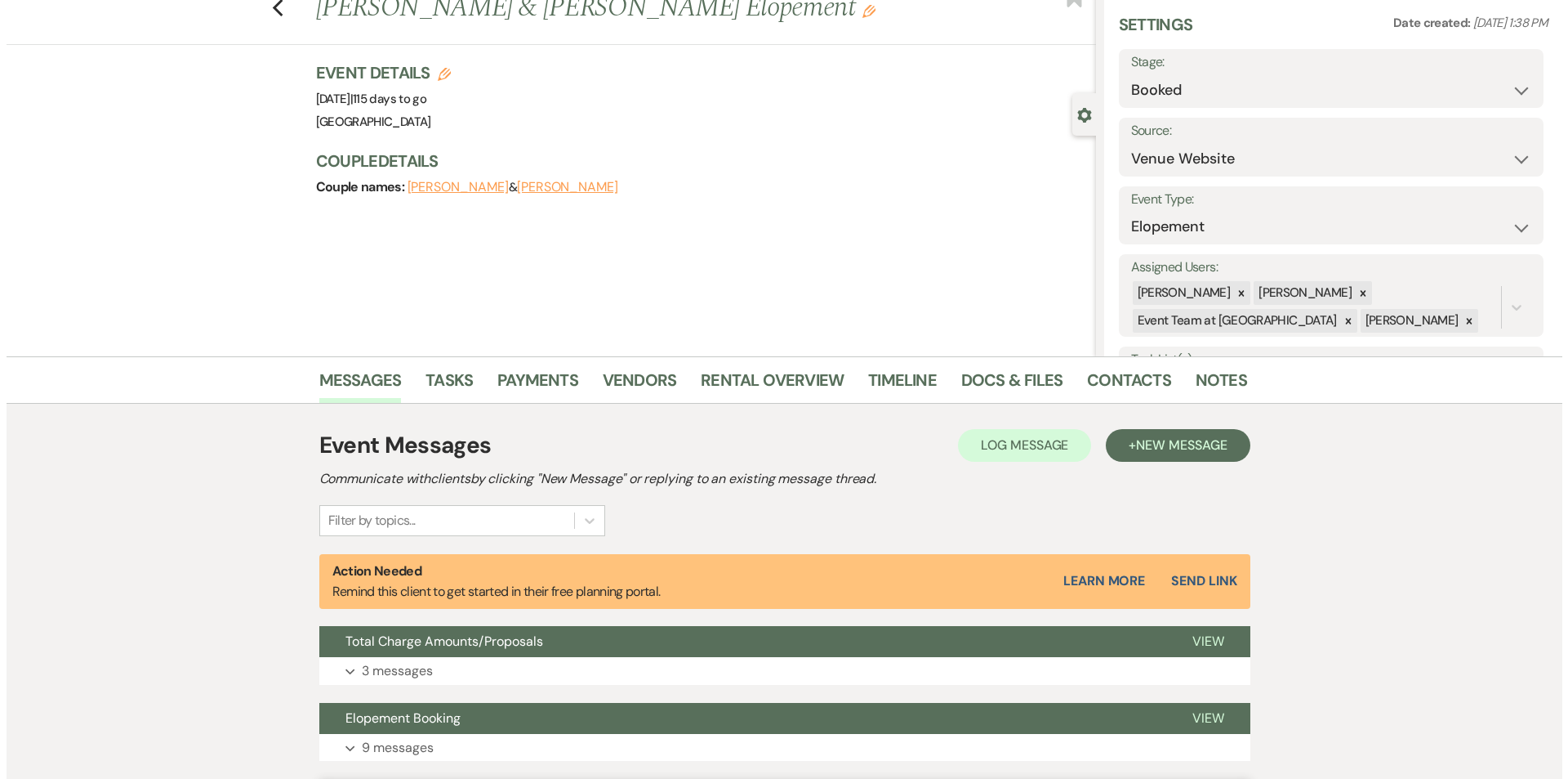
scroll to position [0, 0]
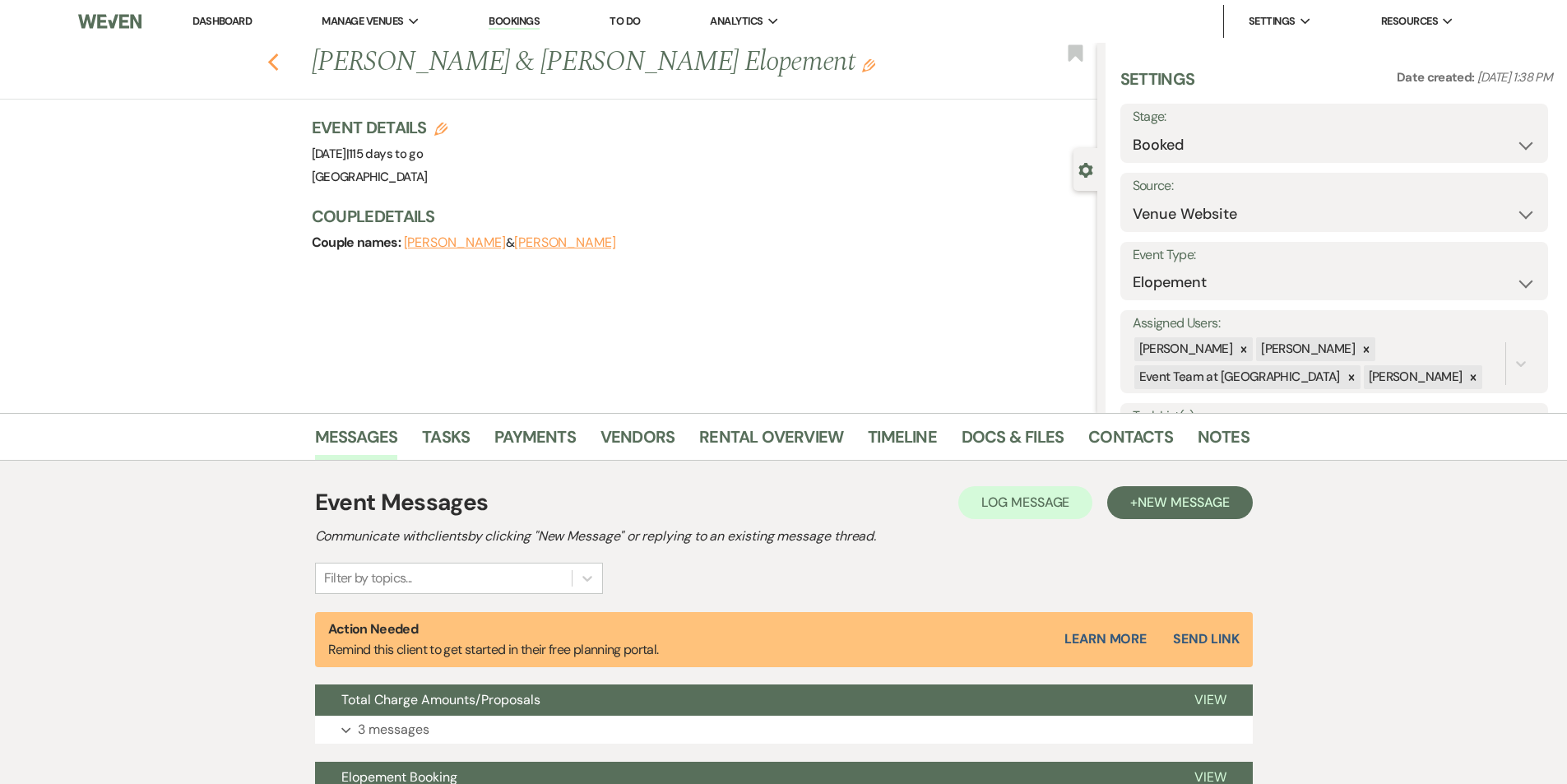
click at [280, 61] on icon "Previous" at bounding box center [274, 62] width 12 height 20
